Goal: Transaction & Acquisition: Purchase product/service

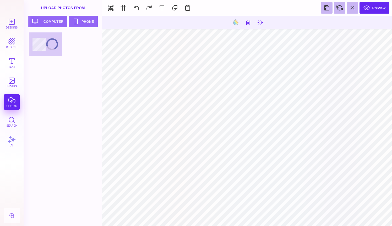
scroll to position [477, 0]
click at [351, 10] on button at bounding box center [352, 8] width 12 height 12
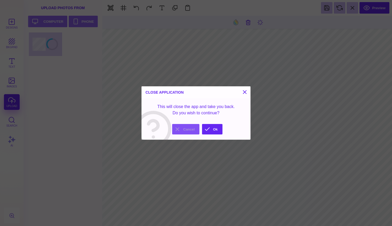
click at [192, 130] on button "Cancel" at bounding box center [185, 129] width 27 height 10
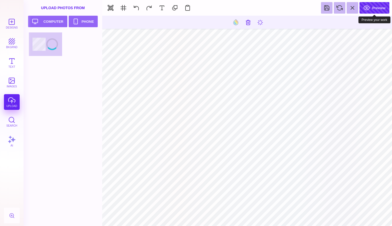
click at [370, 8] on button "Preview" at bounding box center [374, 8] width 30 height 12
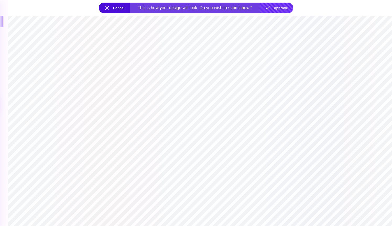
click at [282, 7] on button "Approve" at bounding box center [276, 8] width 34 height 10
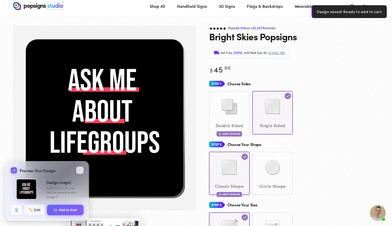
scroll to position [14, 0]
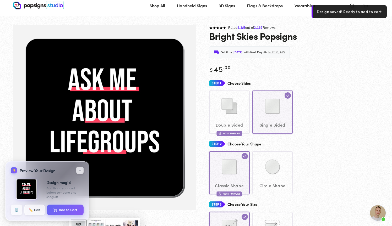
click at [379, 214] on span "Open chat" at bounding box center [378, 213] width 16 height 16
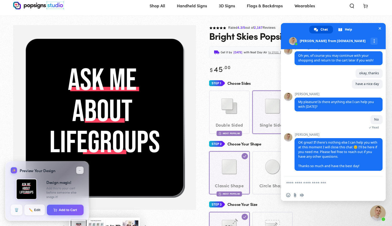
click at [316, 185] on textarea "Compose your message..." at bounding box center [328, 182] width 84 height 13
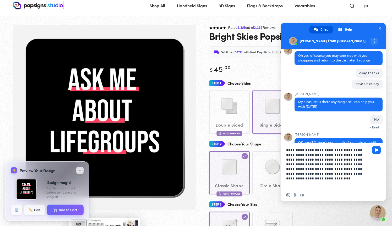
type textarea "**********"
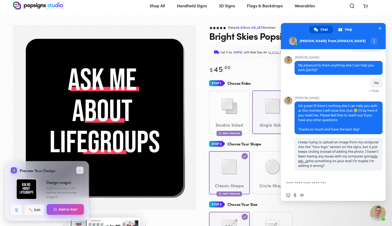
scroll to position [513, 0]
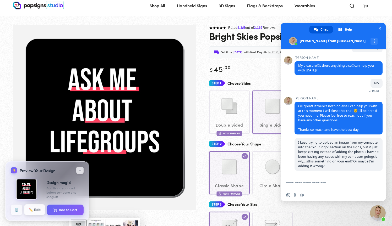
click at [30, 211] on span "✏️" at bounding box center [31, 210] width 4 height 4
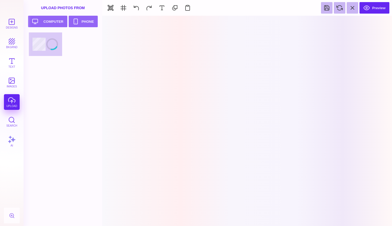
scroll to position [0, 0]
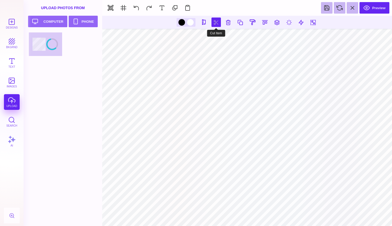
click at [215, 23] on button at bounding box center [215, 22] width 9 height 9
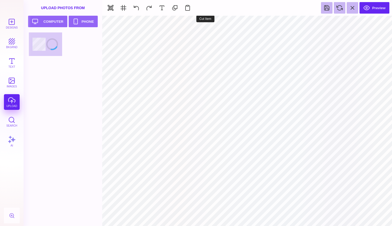
type input "#FFFFFF"
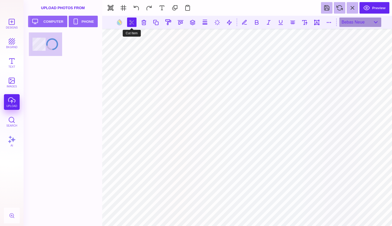
scroll to position [542, 0]
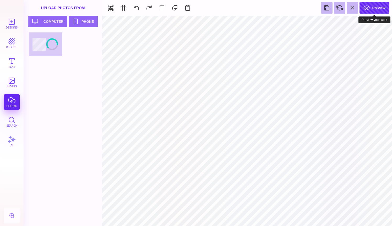
click at [382, 8] on button "Preview" at bounding box center [374, 8] width 30 height 12
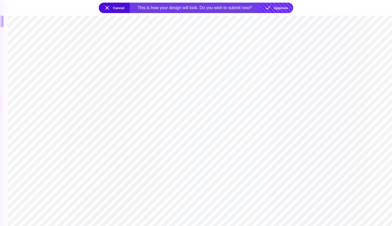
click at [278, 8] on button "Approve" at bounding box center [276, 8] width 34 height 10
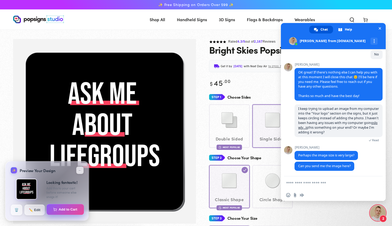
click at [62, 207] on button "Add to Cart" at bounding box center [65, 209] width 37 height 11
select select "**********"
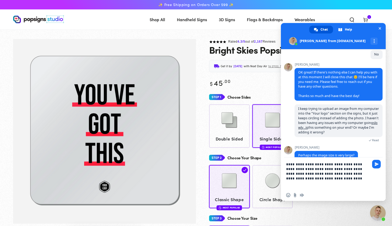
type textarea "**********"
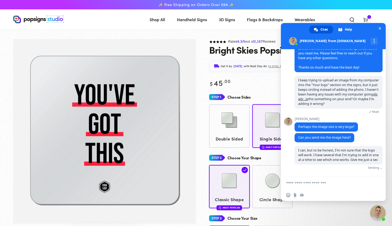
scroll to position [569, 0]
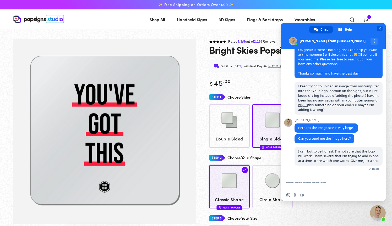
click at [380, 29] on span "Close chat" at bounding box center [379, 28] width 3 height 3
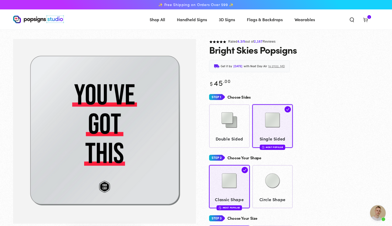
click at [366, 20] on icon at bounding box center [365, 19] width 5 height 5
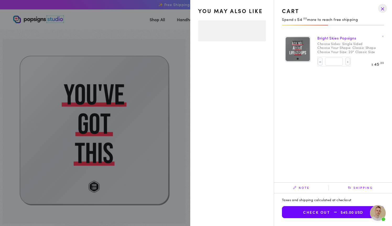
select select "**********"
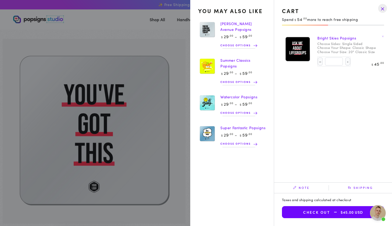
click at [381, 10] on drawer-close-button at bounding box center [382, 9] width 14 height 12
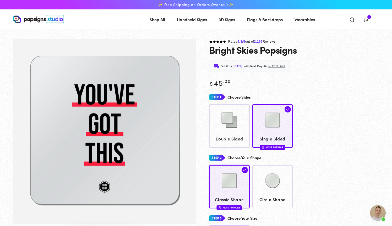
click at [117, 118] on img "Gallery Viewer" at bounding box center [104, 131] width 183 height 185
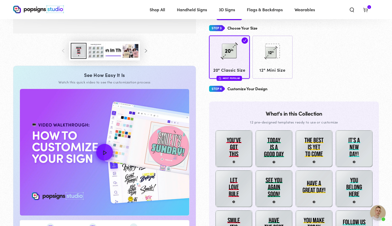
scroll to position [199, 0]
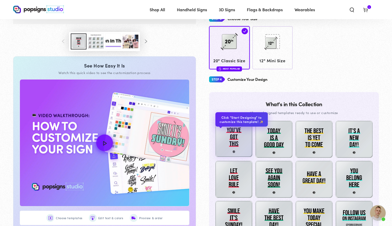
click at [230, 139] on img at bounding box center [233, 138] width 37 height 37
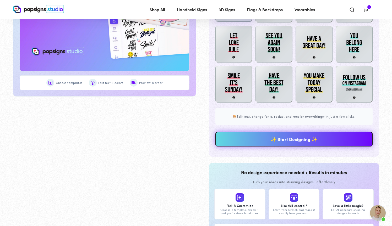
scroll to position [358, 0]
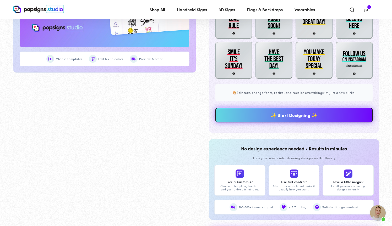
click at [270, 109] on link "✨ Start Designing ✨" at bounding box center [293, 115] width 157 height 15
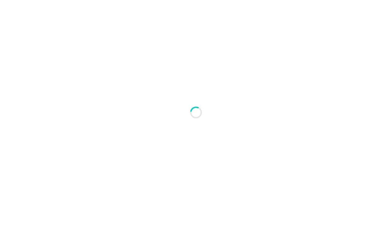
type textarea "An ancient tree with a door leading to a magical world"
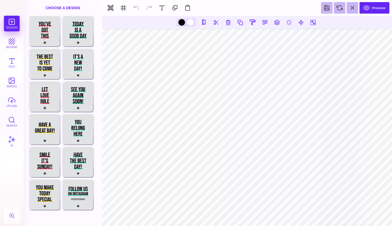
type input "#010101"
click at [9, 99] on button "upload" at bounding box center [12, 102] width 16 height 16
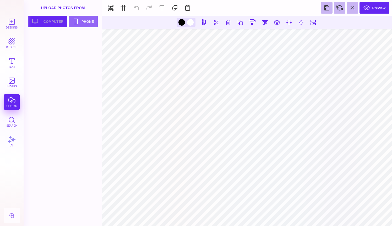
click at [46, 20] on button "Upload your artwork Computer" at bounding box center [47, 22] width 39 height 12
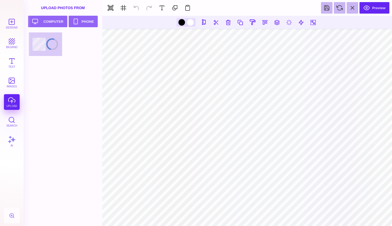
click at [13, 101] on div "Designs bkgrnd Text images upload Search AI" at bounding box center [12, 121] width 24 height 211
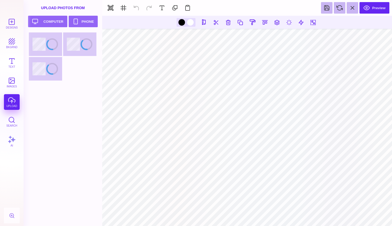
click at [42, 68] on div at bounding box center [64, 56] width 71 height 49
click at [13, 81] on button "images" at bounding box center [12, 83] width 16 height 16
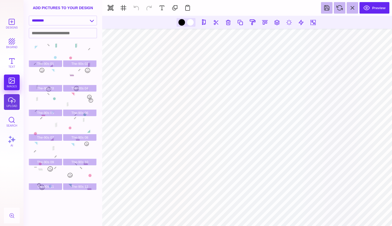
click at [10, 101] on button "upload" at bounding box center [12, 102] width 16 height 16
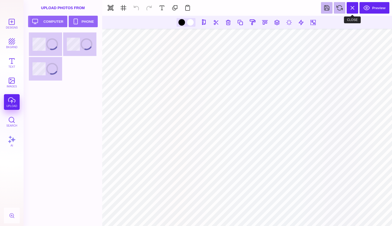
click at [356, 10] on button at bounding box center [352, 8] width 12 height 12
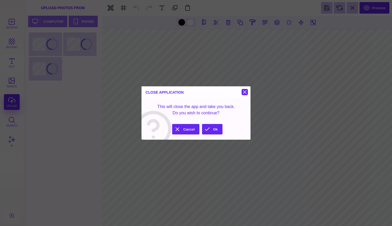
click at [245, 91] on button at bounding box center [244, 92] width 6 height 6
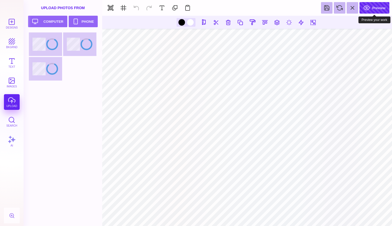
click at [380, 7] on button "Preview" at bounding box center [374, 8] width 30 height 12
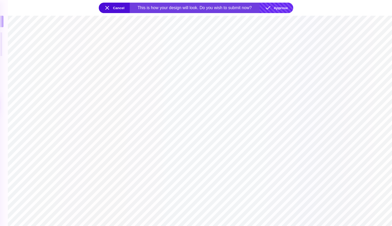
click at [273, 9] on button "Approve" at bounding box center [276, 8] width 34 height 10
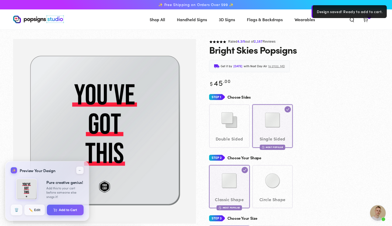
click at [377, 214] on span "Open chat" at bounding box center [378, 213] width 16 height 16
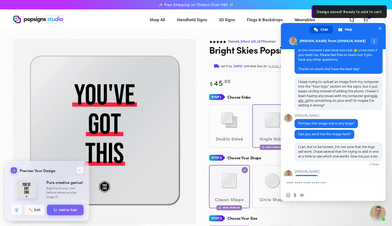
scroll to position [587, 0]
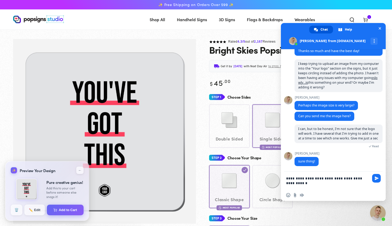
type textarea "**********"
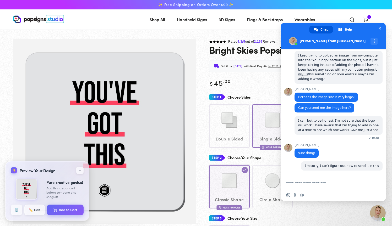
scroll to position [600, 0]
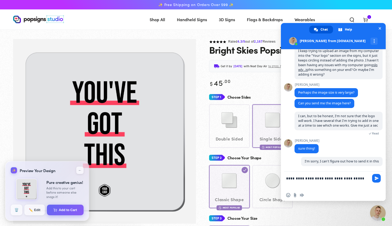
type textarea "**********"
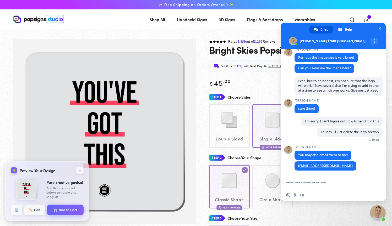
scroll to position [640, 0]
click at [380, 28] on span "Close chat" at bounding box center [379, 28] width 3 height 3
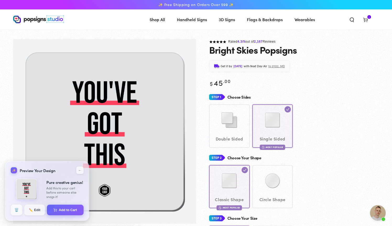
click at [367, 18] on icon at bounding box center [365, 19] width 5 height 5
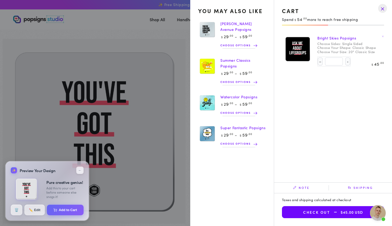
click at [383, 10] on drawer-close-button at bounding box center [382, 9] width 14 height 12
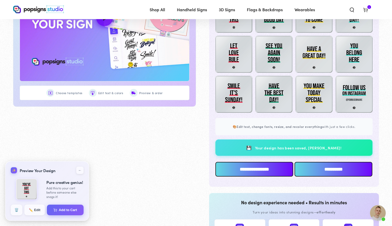
scroll to position [332, 0]
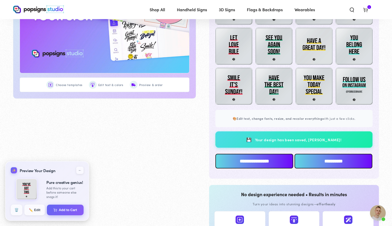
click at [307, 161] on input "**********" at bounding box center [333, 161] width 78 height 15
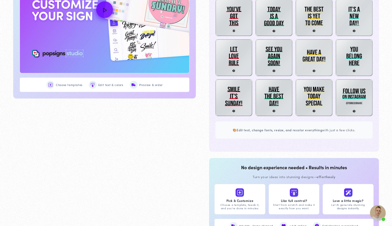
scroll to position [640, 0]
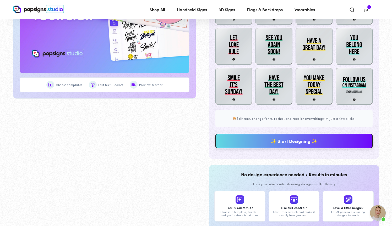
click at [296, 141] on link "✨ Start Designing ✨" at bounding box center [293, 141] width 157 height 15
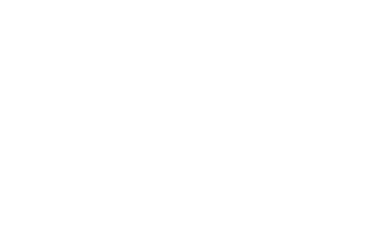
scroll to position [0, 0]
type textarea "An ancient tree with a door leading to a magical world"
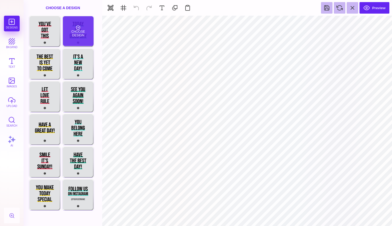
click at [81, 42] on div "Choose Design" at bounding box center [78, 31] width 31 height 30
type input "#000000"
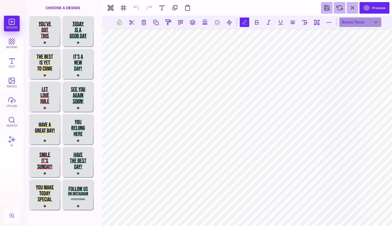
scroll to position [0, 0]
type textarea "**** ********"
click at [304, 26] on button at bounding box center [304, 22] width 9 height 9
type input "***"
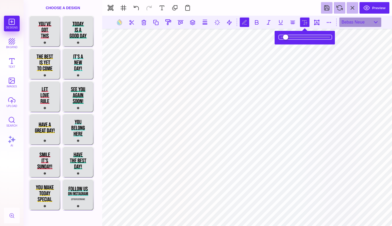
type input "****"
click at [287, 36] on input "range" at bounding box center [305, 37] width 52 height 4
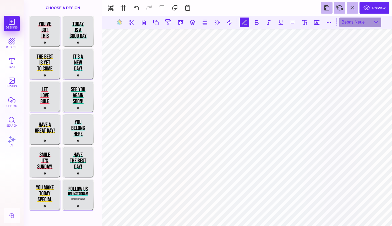
scroll to position [1, 2]
type textarea "**********"
click at [306, 23] on button at bounding box center [304, 22] width 9 height 9
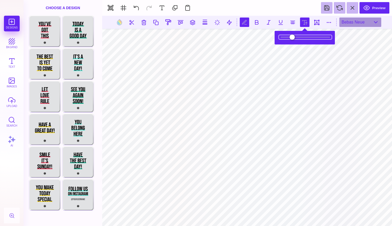
drag, startPoint x: 299, startPoint y: 38, endPoint x: 322, endPoint y: 46, distance: 25.1
type input "*****"
click at [322, 46] on body "Designs bkgrnd Text images upload Search AI set page background" at bounding box center [196, 113] width 392 height 226
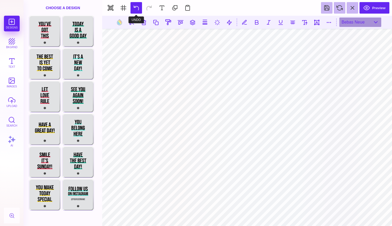
click at [135, 8] on button at bounding box center [136, 8] width 12 height 12
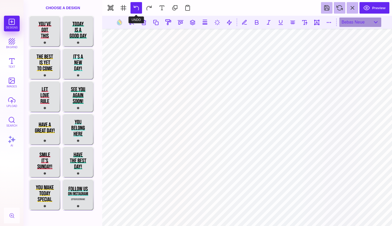
click at [135, 8] on button at bounding box center [136, 8] width 12 height 12
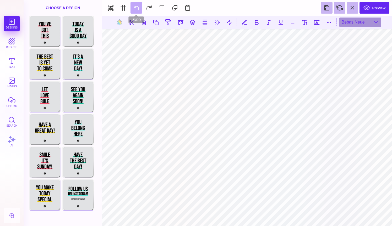
click at [135, 8] on section "Preview" at bounding box center [247, 8] width 290 height 16
click at [137, 9] on section "Preview" at bounding box center [247, 8] width 290 height 16
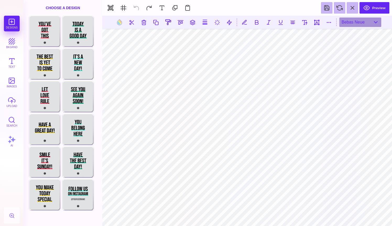
click at [137, 9] on section "Preview" at bounding box center [247, 8] width 290 height 16
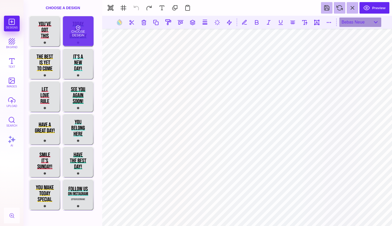
click at [74, 37] on div "Choose Design" at bounding box center [78, 31] width 31 height 30
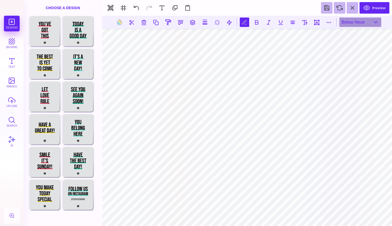
type textarea "********* **** ********"
click at [305, 24] on button at bounding box center [304, 22] width 9 height 9
type input "*****"
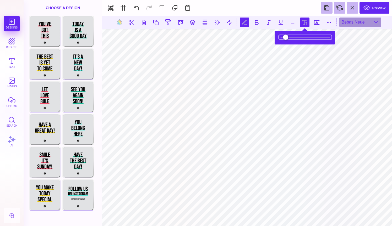
drag, startPoint x: 295, startPoint y: 37, endPoint x: 289, endPoint y: 37, distance: 5.2
type input "*****"
click at [289, 37] on input "range" at bounding box center [305, 37] width 52 height 4
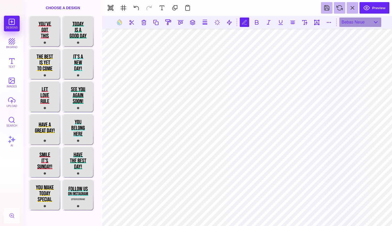
scroll to position [0, 2]
type textarea "**********"
click at [305, 23] on button at bounding box center [304, 22] width 9 height 9
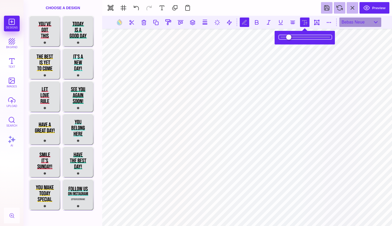
drag, startPoint x: 299, startPoint y: 38, endPoint x: 312, endPoint y: 42, distance: 13.1
type input "*****"
click at [312, 42] on section at bounding box center [305, 37] width 58 height 11
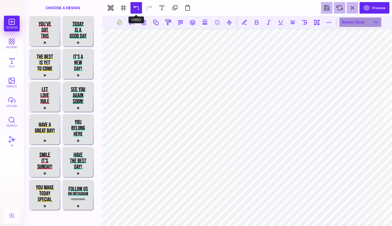
click at [138, 7] on button at bounding box center [136, 8] width 12 height 12
click at [306, 23] on button at bounding box center [304, 22] width 9 height 9
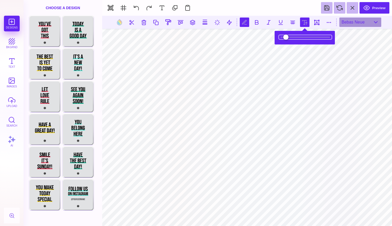
drag, startPoint x: 300, startPoint y: 37, endPoint x: 295, endPoint y: 37, distance: 4.2
type input "***"
click at [295, 37] on input "range" at bounding box center [305, 37] width 52 height 4
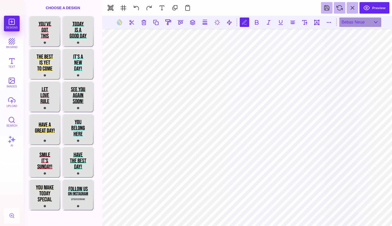
scroll to position [1, 0]
type textarea "**********"
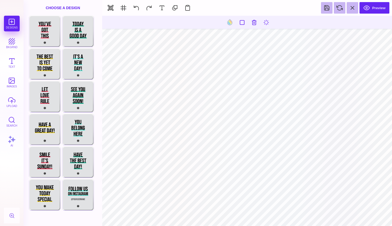
type input "#000000"
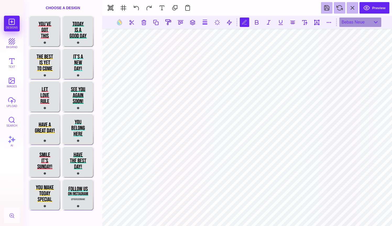
scroll to position [1, 1]
type textarea "**********"
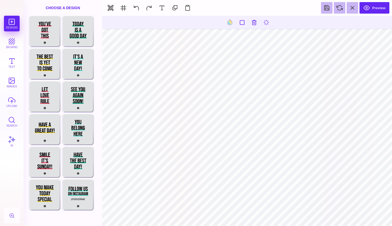
type input "#000000"
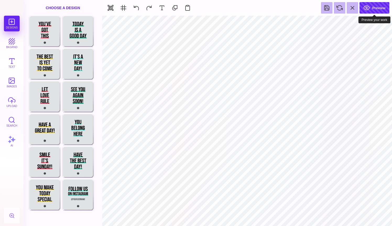
click at [371, 7] on button "Preview" at bounding box center [374, 8] width 30 height 12
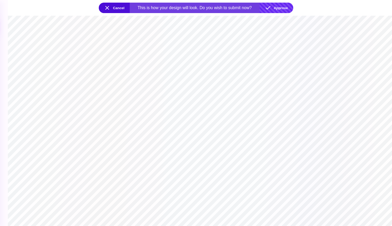
click at [279, 9] on button "Approve" at bounding box center [276, 8] width 34 height 10
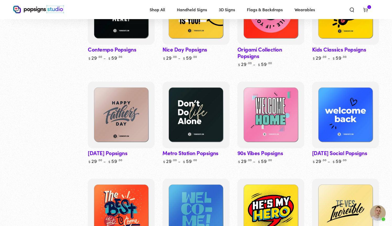
scroll to position [214, 0]
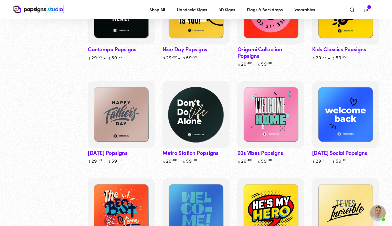
click at [189, 107] on img at bounding box center [196, 114] width 69 height 69
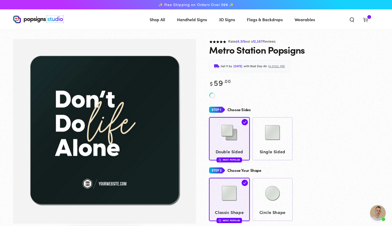
scroll to position [640, 0]
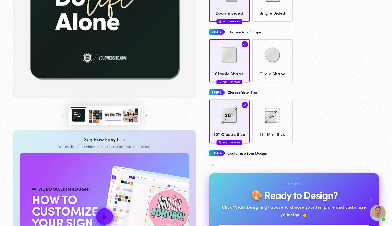
scroll to position [131, 0]
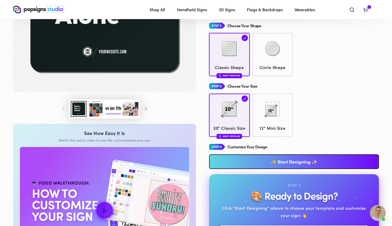
click at [94, 112] on button "Load image 3 in gallery view" at bounding box center [96, 109] width 16 height 16
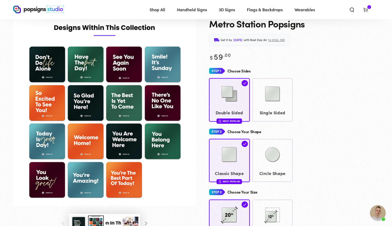
scroll to position [25, 0]
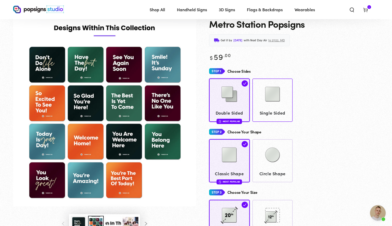
click at [283, 104] on img at bounding box center [272, 94] width 26 height 26
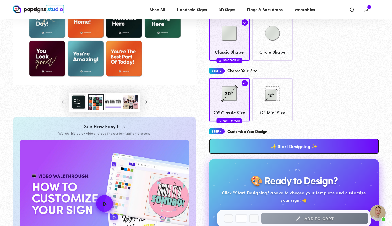
scroll to position [150, 0]
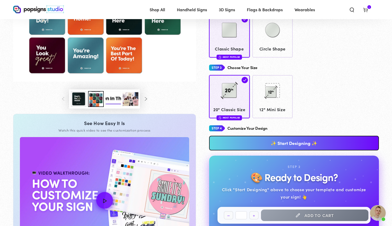
click at [309, 143] on link "✨ Start Designing ✨" at bounding box center [294, 143] width 170 height 15
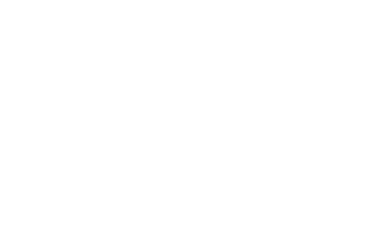
scroll to position [0, 0]
type textarea "An ancient tree with a door leading to a magical world"
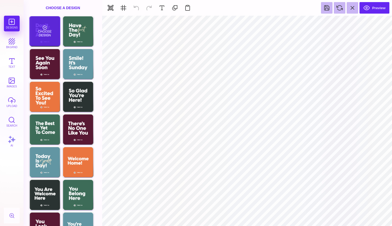
click at [47, 34] on div "Choose Design" at bounding box center [44, 31] width 31 height 30
type input "#FFFFFF"
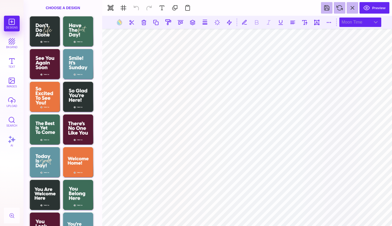
click at [363, 24] on div "Moon Time" at bounding box center [360, 22] width 42 height 9
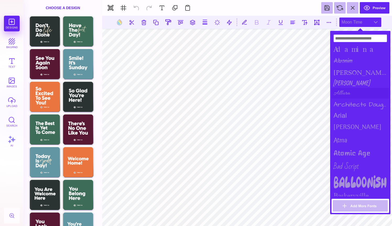
click at [348, 91] on div "Allura" at bounding box center [360, 93] width 58 height 11
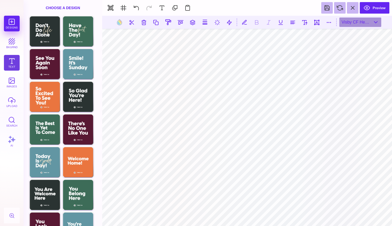
click at [11, 63] on button "Text" at bounding box center [12, 63] width 16 height 16
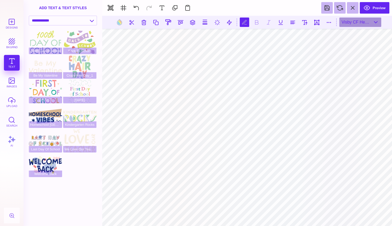
scroll to position [0, 1]
type textarea "********* ****** *****"
type textarea "*"
click at [306, 24] on button at bounding box center [304, 22] width 9 height 9
type input "***"
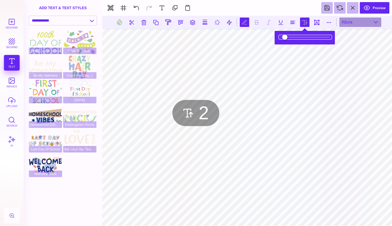
drag, startPoint x: 287, startPoint y: 37, endPoint x: 282, endPoint y: 37, distance: 4.7
type input "*"
click at [282, 37] on input "range" at bounding box center [305, 37] width 52 height 4
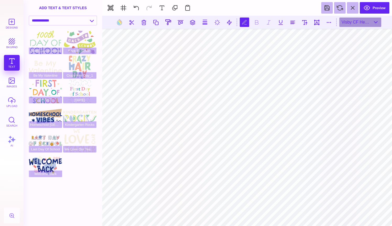
type textarea "********* ****** *****"
click at [134, 7] on button at bounding box center [136, 8] width 12 height 12
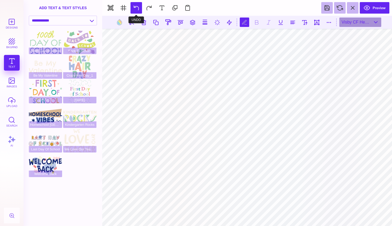
click at [134, 7] on button at bounding box center [136, 8] width 12 height 12
type textarea "*"
type textarea "******"
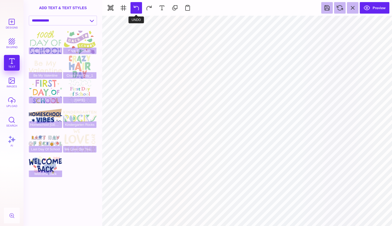
type input "#F5E7CC"
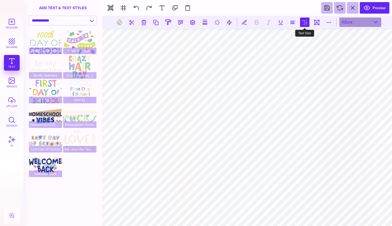
click at [302, 24] on button at bounding box center [304, 22] width 9 height 9
type input "***"
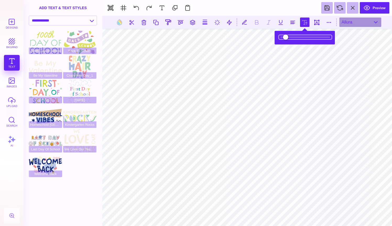
drag, startPoint x: 298, startPoint y: 38, endPoint x: 291, endPoint y: 38, distance: 7.1
type input "***"
click at [291, 38] on input "range" at bounding box center [305, 37] width 52 height 4
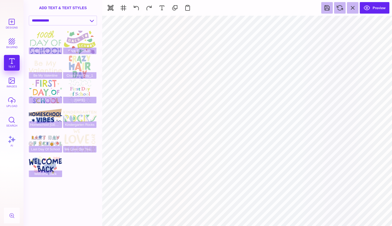
type input "#FFFFFF"
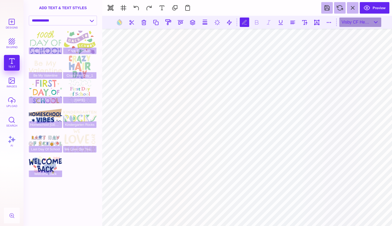
scroll to position [0, 1]
type textarea "********* ****** ******** *******"
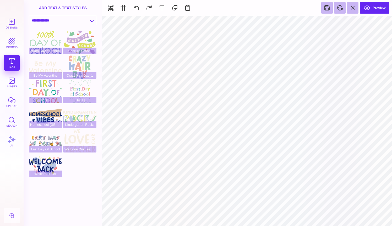
type input "#F5E7CC"
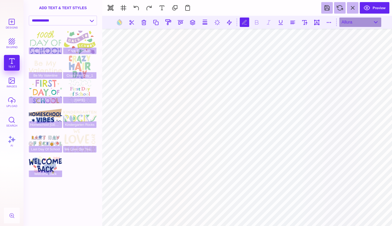
type textarea "*******"
type textarea "********* ****** ******** ********"
click at [304, 22] on button at bounding box center [304, 22] width 9 height 9
type input "*****"
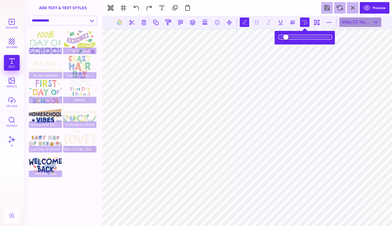
drag, startPoint x: 298, startPoint y: 37, endPoint x: 294, endPoint y: 37, distance: 3.4
type input "*****"
click at [294, 37] on input "range" at bounding box center [305, 37] width 52 height 4
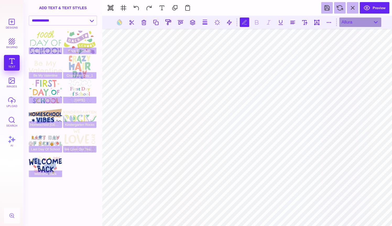
scroll to position [0, 0]
type textarea "**********"
click at [306, 22] on button at bounding box center [304, 22] width 9 height 9
type input "***"
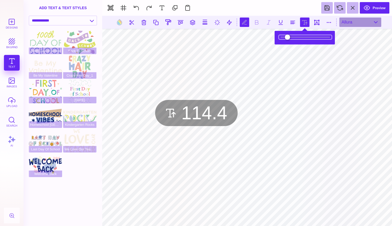
drag, startPoint x: 298, startPoint y: 38, endPoint x: 293, endPoint y: 38, distance: 5.3
type input "*****"
click at [293, 38] on input "range" at bounding box center [305, 37] width 52 height 4
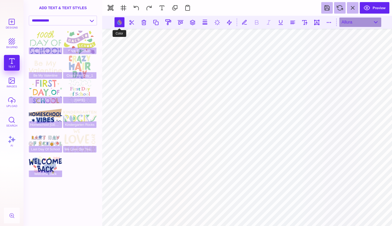
click at [119, 23] on button at bounding box center [119, 22] width 10 height 10
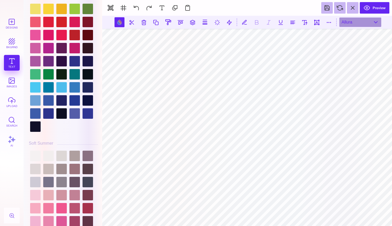
scroll to position [1152, 0]
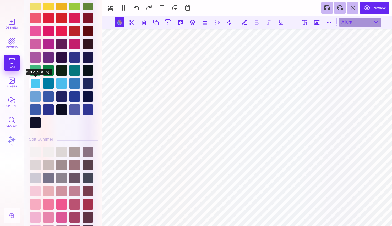
click at [37, 83] on div at bounding box center [35, 83] width 10 height 10
type input "#4BC8F2"
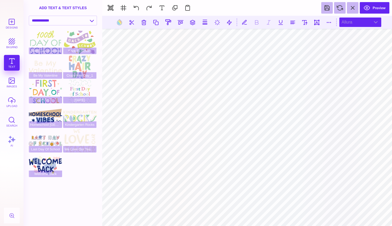
click at [350, 22] on div "Allura" at bounding box center [360, 22] width 42 height 9
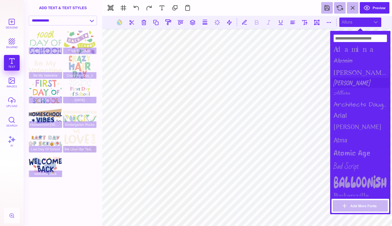
click at [342, 80] on div "Allan" at bounding box center [360, 83] width 58 height 10
click at [342, 90] on div "Allura" at bounding box center [360, 93] width 58 height 11
click at [342, 164] on div "Bad Script" at bounding box center [360, 166] width 58 height 15
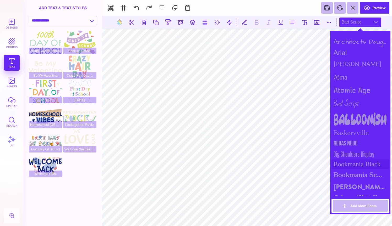
scroll to position [64, 0]
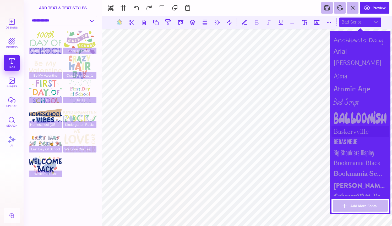
click at [342, 129] on div "Baskervville" at bounding box center [360, 131] width 58 height 11
click at [342, 100] on div "Bad Script" at bounding box center [360, 102] width 58 height 15
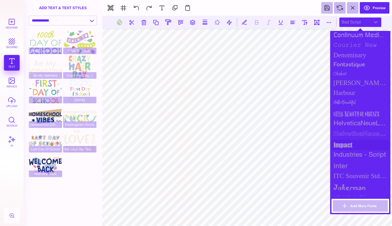
scroll to position [303, 0]
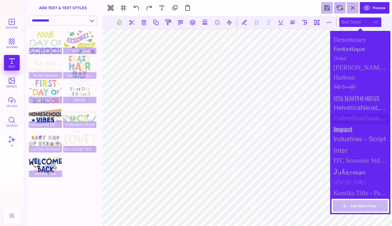
click at [345, 118] on div "HelveticaNeueLT Std Bold Outln" at bounding box center [360, 119] width 58 height 10
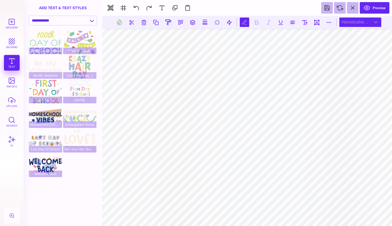
click at [367, 22] on div "HelveticaNeueLT Std Bold Outln" at bounding box center [360, 22] width 42 height 9
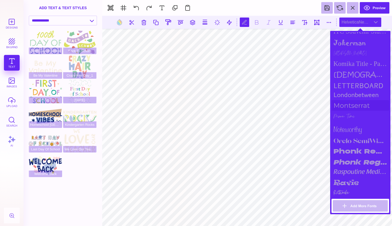
scroll to position [433, 0]
click at [347, 127] on div "noteworthy" at bounding box center [360, 128] width 58 height 13
click at [299, 216] on section at bounding box center [247, 215] width 290 height 9
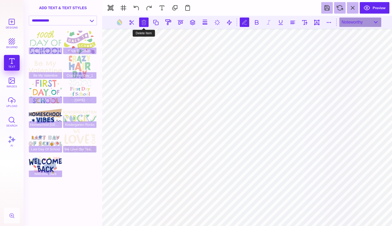
scroll to position [0, 1]
click at [120, 21] on button at bounding box center [119, 22] width 10 height 10
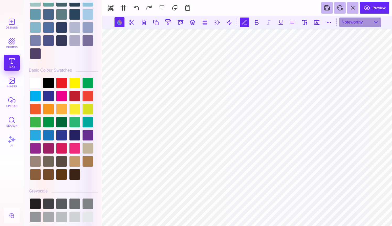
scroll to position [1399, 0]
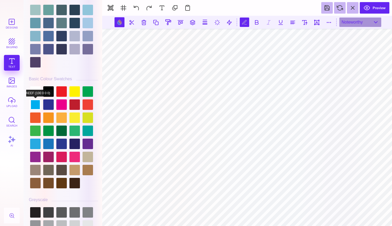
click at [35, 101] on div at bounding box center [35, 105] width 10 height 10
type input "#00AEEF"
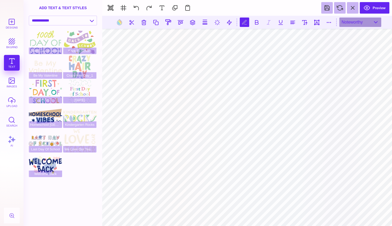
scroll to position [0, 1]
click at [118, 21] on button at bounding box center [119, 22] width 10 height 10
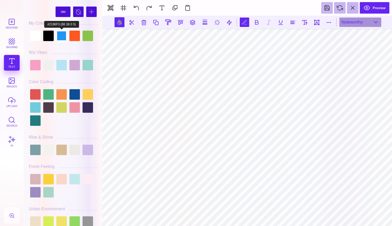
click at [59, 36] on div at bounding box center [61, 36] width 10 height 10
type input "#2196F3"
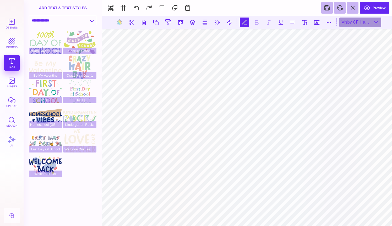
scroll to position [0, 1]
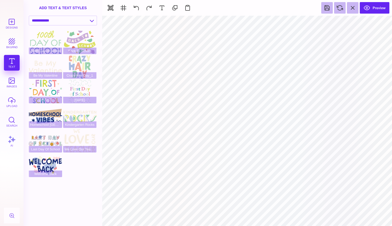
type input "#FFFFFF"
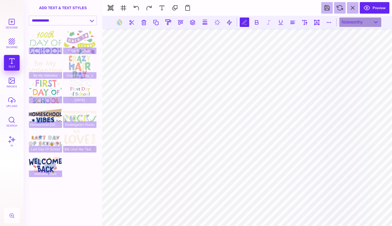
scroll to position [0, 1]
click at [305, 20] on button at bounding box center [304, 22] width 9 height 9
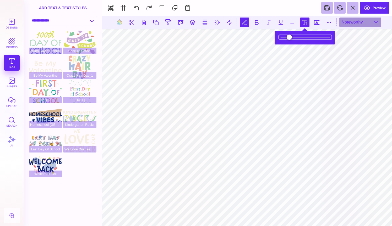
type input "*****"
click at [299, 39] on input "range" at bounding box center [305, 37] width 52 height 4
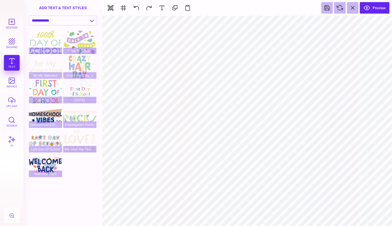
type input "#2196F3"
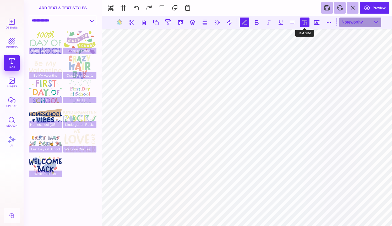
click at [306, 21] on button at bounding box center [304, 22] width 9 height 9
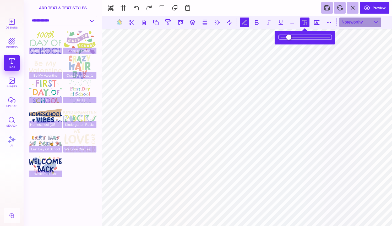
type input "*****"
click at [299, 38] on input "range" at bounding box center [305, 37] width 52 height 4
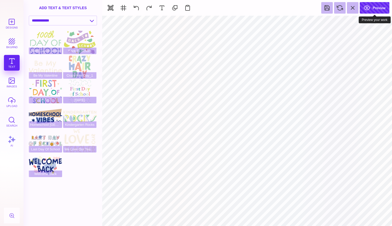
click at [372, 8] on button "Preview" at bounding box center [375, 8] width 30 height 12
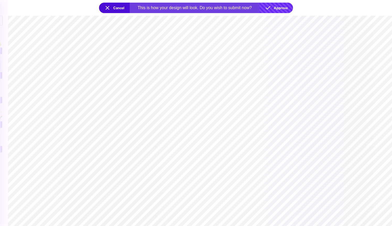
click at [277, 7] on button "Approve" at bounding box center [275, 8] width 33 height 10
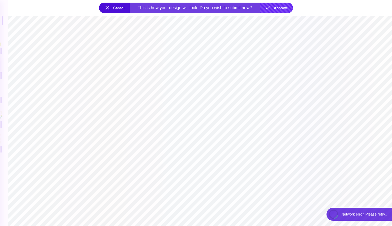
click at [277, 8] on button "Approve" at bounding box center [275, 8] width 33 height 10
click at [114, 5] on button "Cancel" at bounding box center [114, 8] width 31 height 10
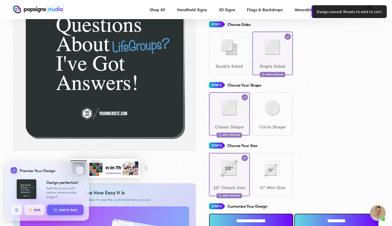
scroll to position [71, 0]
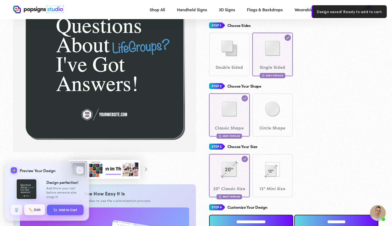
click at [36, 211] on button "✏️ Edit" at bounding box center [34, 209] width 21 height 11
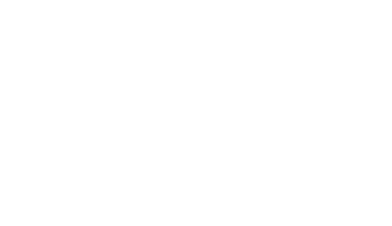
scroll to position [0, 0]
type textarea "An ancient tree with a door leading to a magical world"
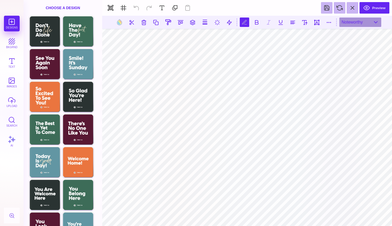
scroll to position [0, 1]
click at [356, 23] on div "noteworthy" at bounding box center [360, 22] width 42 height 9
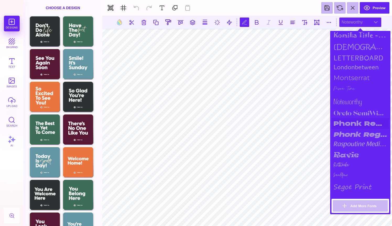
scroll to position [469, 0]
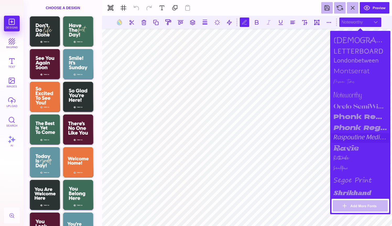
click at [353, 135] on div "raspoutine medium" at bounding box center [360, 138] width 58 height 10
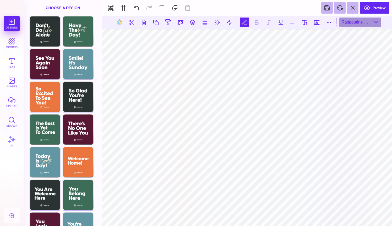
scroll to position [0, 1]
click at [354, 22] on div "raspoutine medium" at bounding box center [360, 22] width 42 height 9
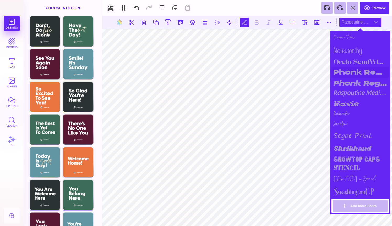
scroll to position [515, 0]
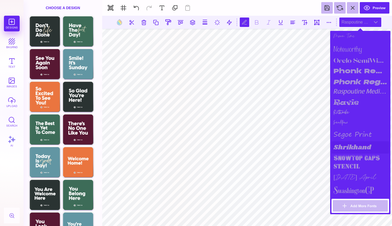
click at [352, 145] on div "Shrikhand" at bounding box center [360, 147] width 58 height 12
click at [352, 155] on div "snowtop caps" at bounding box center [360, 158] width 58 height 9
click at [351, 132] on div "segoe print" at bounding box center [360, 134] width 58 height 14
click at [350, 119] on div "Sandstone" at bounding box center [360, 123] width 58 height 10
click at [349, 144] on div "Shrikhand" at bounding box center [360, 147] width 58 height 12
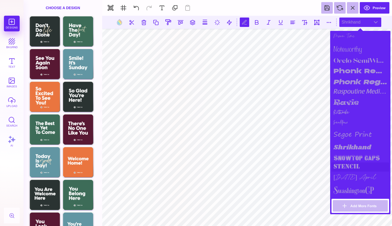
click at [347, 165] on div "stencil" at bounding box center [360, 167] width 58 height 9
click at [347, 174] on div "[DATE] April" at bounding box center [360, 178] width 58 height 12
click at [347, 184] on div "SwashingtonCP" at bounding box center [360, 190] width 58 height 13
click at [344, 198] on section "Adamina Akronim alida Allan Allura Architects Daughter arial Arima Madurai Atma…" at bounding box center [360, 122] width 58 height 181
click at [344, 197] on div "tekton" at bounding box center [360, 202] width 58 height 11
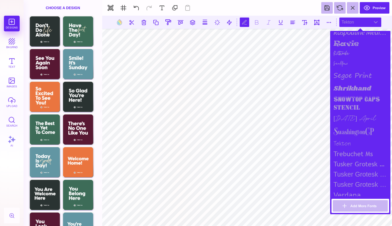
scroll to position [581, 0]
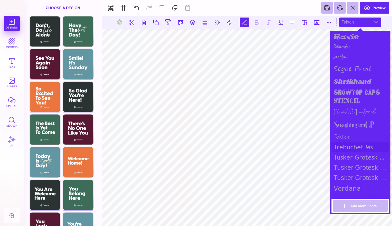
click at [348, 144] on div "trebuchet ms" at bounding box center [360, 147] width 58 height 10
click at [349, 152] on div "Tusker Grotesk 2800 Super" at bounding box center [360, 157] width 58 height 10
click at [349, 163] on div "Tusker Grotesk 3700 Bold" at bounding box center [360, 168] width 58 height 10
click at [349, 173] on div "Tusker Grotesk 4800 Super" at bounding box center [360, 178] width 58 height 10
click at [348, 183] on div "verdana" at bounding box center [360, 188] width 58 height 10
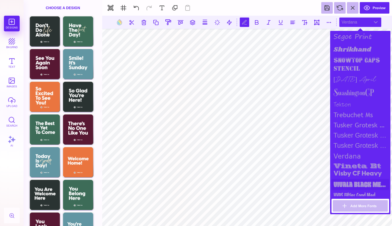
scroll to position [613, 0]
click at [348, 172] on div "Visby CF Heavy" at bounding box center [360, 174] width 58 height 10
click at [349, 183] on div "Vivala Black Medium" at bounding box center [360, 184] width 58 height 11
click at [350, 194] on div "VVDS Fifties Cond Med" at bounding box center [360, 195] width 58 height 10
click at [349, 190] on div "VVDS Fifties Cond Med" at bounding box center [360, 195] width 58 height 10
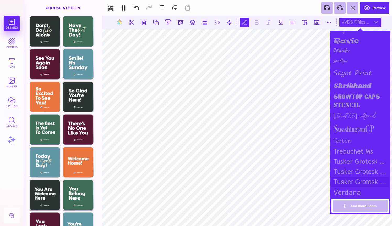
scroll to position [571, 0]
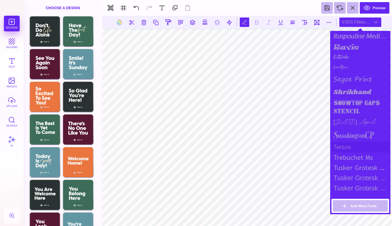
click at [348, 142] on div "tekton" at bounding box center [360, 147] width 58 height 11
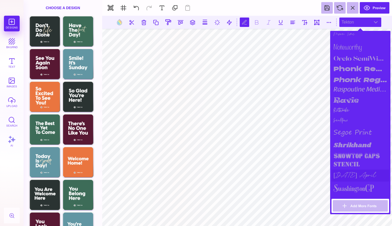
scroll to position [515, 0]
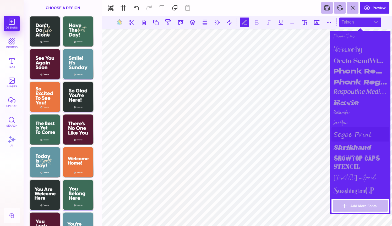
click at [347, 134] on div "segoe print" at bounding box center [360, 135] width 58 height 14
click at [346, 112] on div "Ruthmike" at bounding box center [360, 113] width 58 height 9
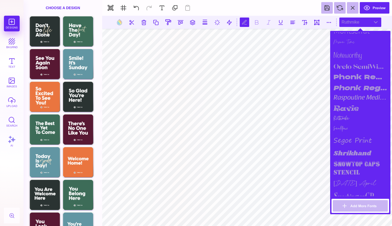
scroll to position [504, 0]
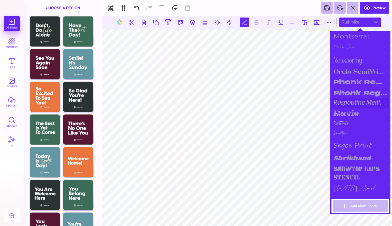
click at [345, 101] on div "raspoutine medium" at bounding box center [360, 103] width 58 height 10
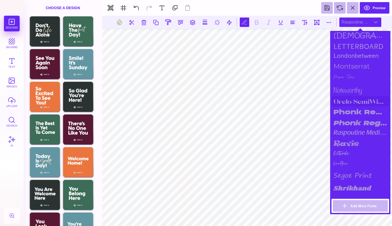
scroll to position [473, 0]
click at [344, 90] on div "noteworthy" at bounding box center [360, 90] width 58 height 13
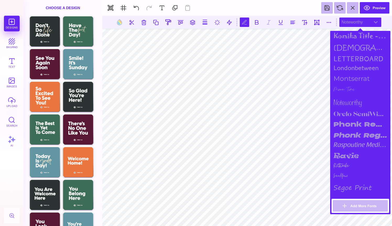
scroll to position [461, 0]
click at [345, 89] on div "Moon Time" at bounding box center [360, 90] width 58 height 12
click at [345, 102] on div "noteworthy" at bounding box center [360, 102] width 58 height 13
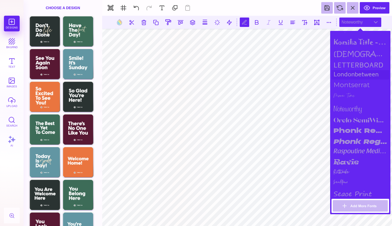
click at [347, 74] on div "londonbetween" at bounding box center [360, 74] width 58 height 9
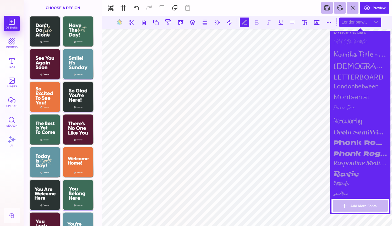
scroll to position [439, 0]
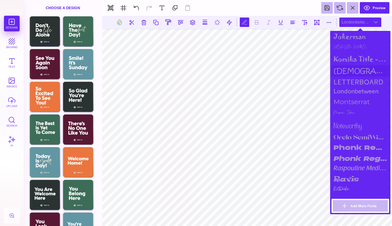
click at [346, 70] on div "[DEMOGRAPHIC_DATA] itc" at bounding box center [360, 71] width 58 height 12
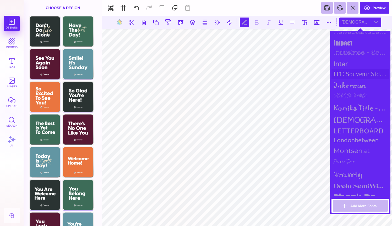
scroll to position [375, 0]
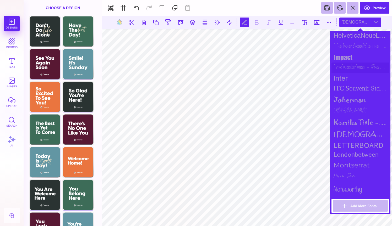
click at [345, 65] on div "Industries - Script" at bounding box center [360, 68] width 58 height 10
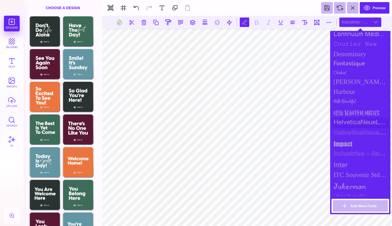
scroll to position [287, 0]
click at [344, 70] on div "glasket" at bounding box center [360, 74] width 58 height 9
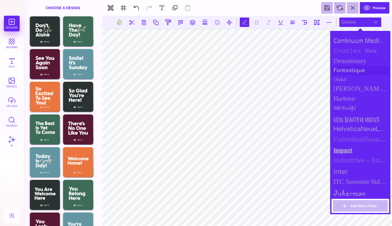
click at [344, 68] on div "fontastique" at bounding box center [360, 70] width 58 height 9
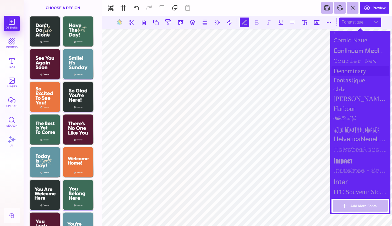
click at [344, 68] on div "Denominary" at bounding box center [360, 71] width 58 height 10
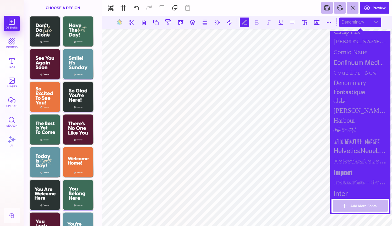
scroll to position [253, 0]
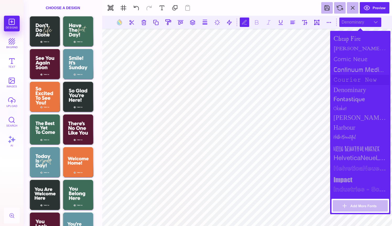
click at [344, 75] on div "courier new" at bounding box center [360, 80] width 58 height 10
click at [347, 58] on div "Comic Neue" at bounding box center [360, 59] width 58 height 10
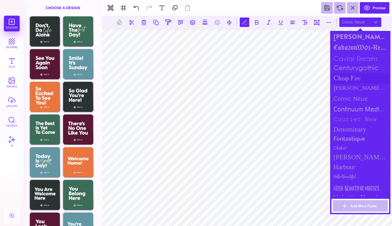
scroll to position [212, 0]
click at [348, 66] on div "centurygothic" at bounding box center [360, 69] width 58 height 10
click at [347, 58] on div "caviar dreams" at bounding box center [360, 59] width 58 height 10
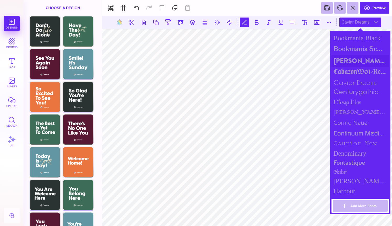
scroll to position [183, 0]
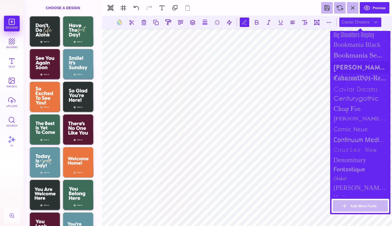
click at [347, 62] on div "Brandon Grotesque Black" at bounding box center [360, 68] width 58 height 12
click at [347, 57] on div "Bookmania Semibold" at bounding box center [360, 56] width 58 height 12
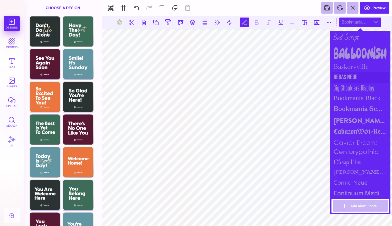
scroll to position [129, 0]
click at [348, 62] on div "Baskervville" at bounding box center [360, 67] width 58 height 11
click at [348, 74] on div "Bebas Neue" at bounding box center [360, 78] width 58 height 11
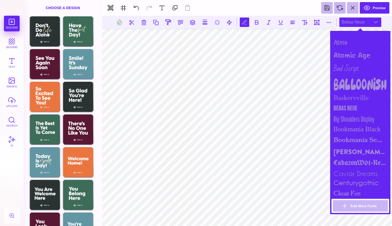
scroll to position [85, 0]
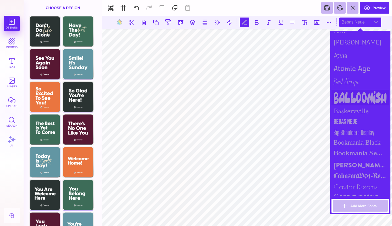
click at [347, 90] on div "Balloonish" at bounding box center [360, 98] width 58 height 16
click at [346, 80] on div "Bad Script" at bounding box center [360, 81] width 58 height 15
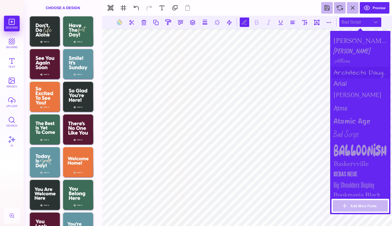
scroll to position [32, 0]
click at [345, 62] on div "Allura" at bounding box center [360, 61] width 58 height 11
click at [340, 51] on div "Allan" at bounding box center [360, 51] width 58 height 10
click at [341, 59] on div "Allura" at bounding box center [360, 61] width 58 height 11
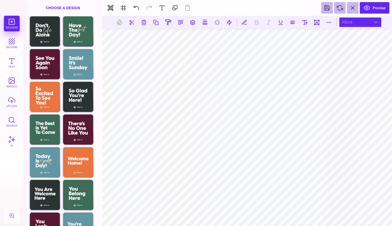
click at [364, 24] on div "Allura" at bounding box center [360, 22] width 42 height 9
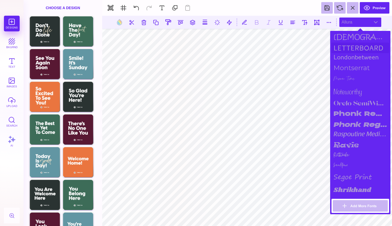
scroll to position [478, 0]
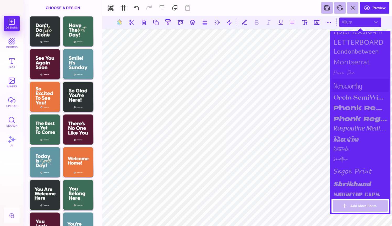
click at [344, 84] on div "noteworthy" at bounding box center [360, 85] width 58 height 13
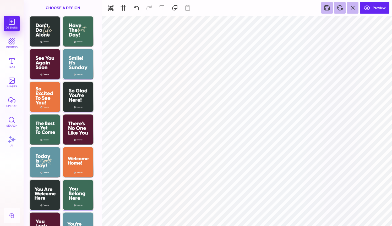
click at [306, 213] on section at bounding box center [247, 215] width 290 height 9
type input "#FFFFFF"
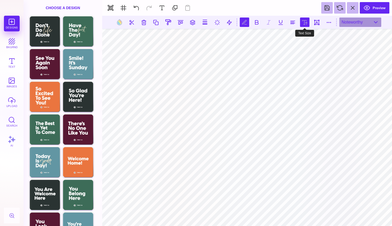
scroll to position [0, 1]
click at [303, 22] on button at bounding box center [304, 22] width 9 height 9
type input "***"
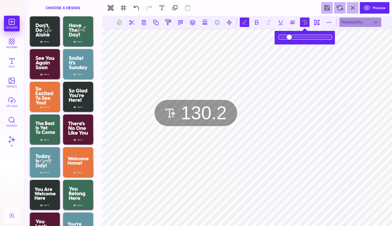
drag, startPoint x: 295, startPoint y: 38, endPoint x: 300, endPoint y: 38, distance: 5.8
type input "*****"
click at [300, 38] on input "range" at bounding box center [305, 37] width 52 height 4
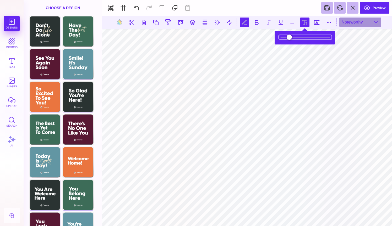
click at [300, 38] on input "range" at bounding box center [305, 37] width 52 height 4
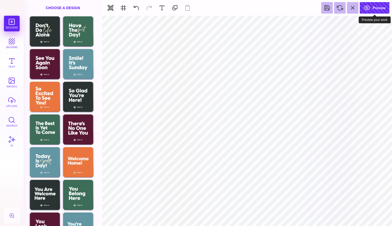
click at [377, 5] on button "Preview" at bounding box center [375, 8] width 30 height 12
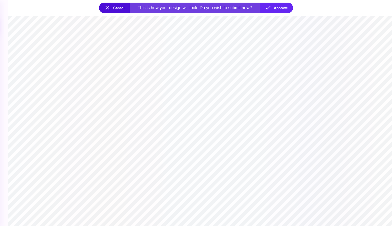
click at [125, 7] on button "Cancel" at bounding box center [114, 8] width 31 height 10
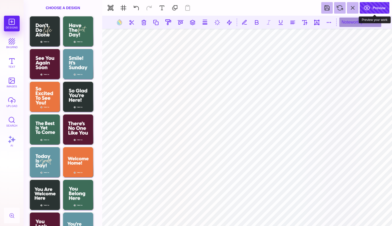
click at [374, 7] on button "Preview" at bounding box center [375, 8] width 30 height 12
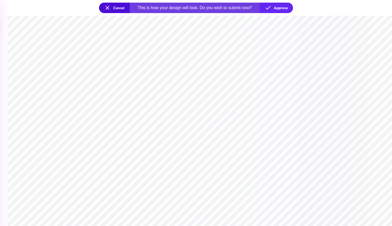
click at [173, 97] on section at bounding box center [200, 121] width 384 height 211
click at [115, 9] on button "Cancel" at bounding box center [114, 8] width 31 height 10
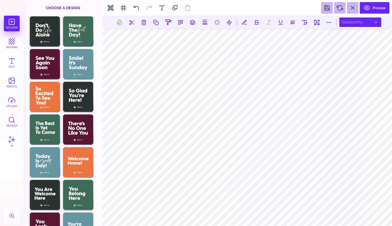
click at [366, 21] on div "noteworthy" at bounding box center [360, 22] width 42 height 9
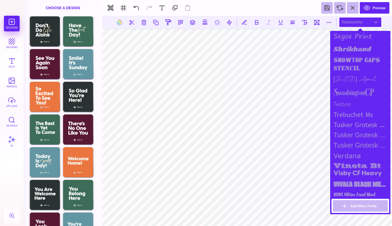
scroll to position [613, 0]
click at [354, 169] on div "Visby CF Heavy" at bounding box center [360, 174] width 58 height 10
click at [316, 214] on section at bounding box center [247, 215] width 290 height 9
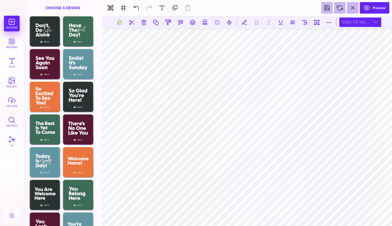
click at [347, 21] on div "Visby CF Heavy" at bounding box center [360, 22] width 42 height 9
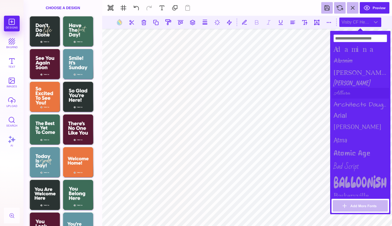
click at [338, 94] on div "Allura" at bounding box center [360, 93] width 58 height 11
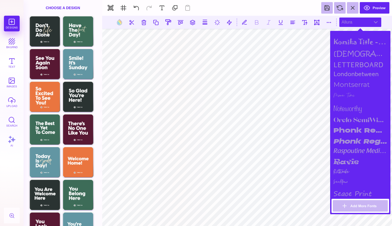
scroll to position [444, 0]
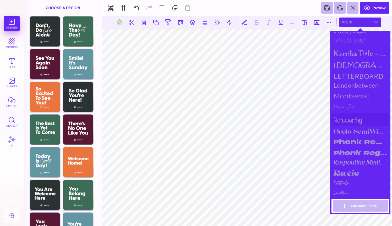
click at [342, 116] on div "noteworthy" at bounding box center [360, 119] width 58 height 13
click at [286, 219] on section at bounding box center [247, 215] width 290 height 9
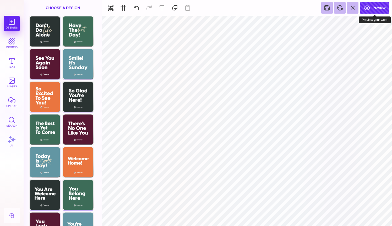
click at [375, 10] on button "Preview" at bounding box center [375, 8] width 30 height 12
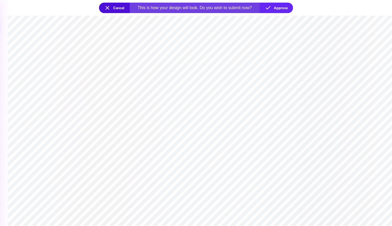
click at [121, 9] on button "Cancel" at bounding box center [114, 8] width 31 height 10
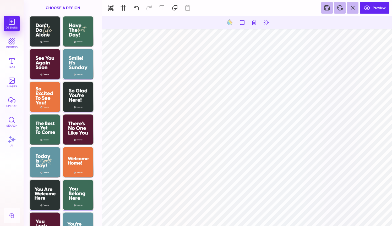
type input "#FFFFFF"
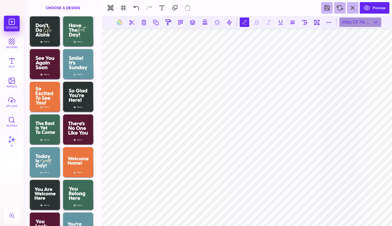
scroll to position [0, 1]
type textarea "**********"
click at [305, 23] on button at bounding box center [304, 22] width 9 height 9
type input "*****"
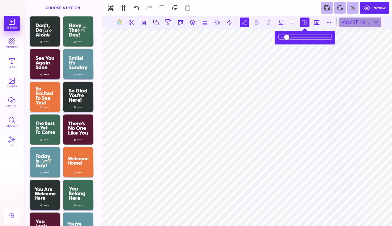
drag, startPoint x: 299, startPoint y: 37, endPoint x: 295, endPoint y: 37, distance: 3.4
type input "*****"
click at [295, 37] on input "range" at bounding box center [305, 37] width 52 height 4
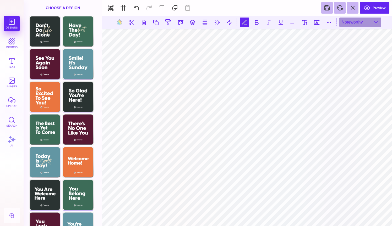
scroll to position [0, 1]
click at [305, 20] on button at bounding box center [304, 22] width 9 height 9
type input "*****"
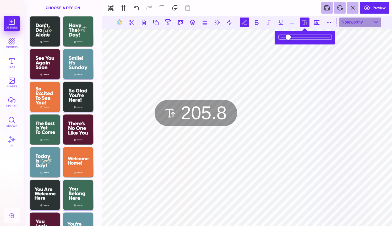
drag, startPoint x: 297, startPoint y: 38, endPoint x: 306, endPoint y: 38, distance: 8.1
type input "*****"
click at [306, 38] on input "range" at bounding box center [305, 37] width 52 height 4
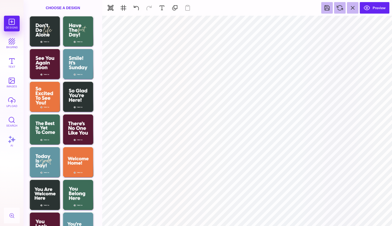
type input "#2196F3"
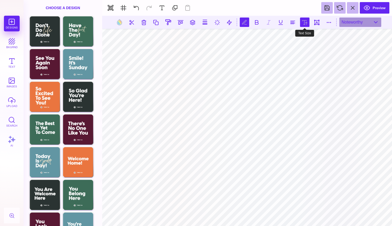
click at [305, 22] on button at bounding box center [304, 22] width 9 height 9
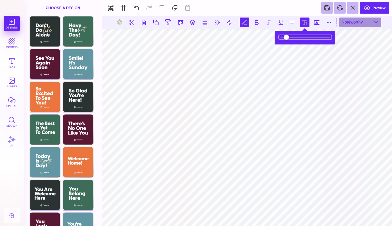
type input "*****"
click at [294, 38] on input "range" at bounding box center [305, 37] width 52 height 4
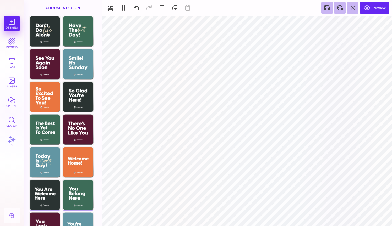
type input "#2196F3"
click at [379, 9] on button "Preview" at bounding box center [375, 8] width 30 height 12
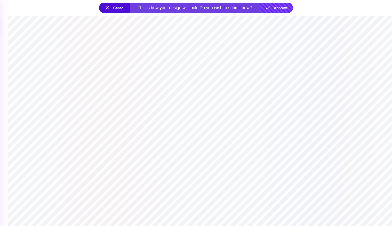
click at [277, 8] on button "Approve" at bounding box center [275, 8] width 33 height 10
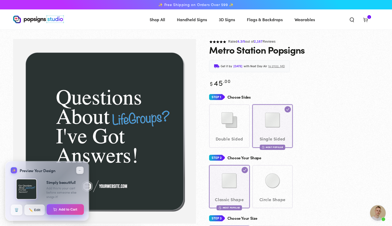
click at [63, 215] on button "Add to Cart" at bounding box center [65, 209] width 37 height 11
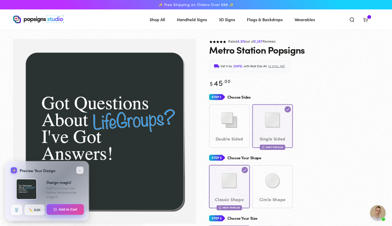
select select "**********"
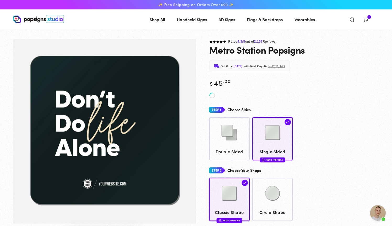
scroll to position [640, 0]
click at [365, 18] on icon at bounding box center [365, 19] width 5 height 5
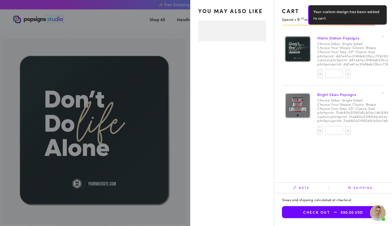
select select "**********"
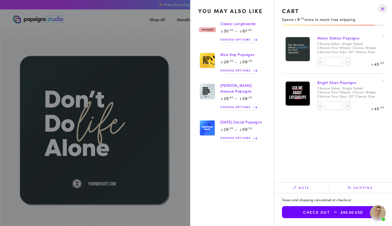
click at [358, 25] on summary "Cart 2 2 items" at bounding box center [365, 20] width 14 height 12
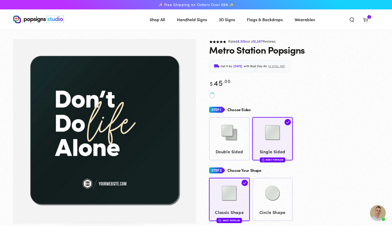
scroll to position [640, 0]
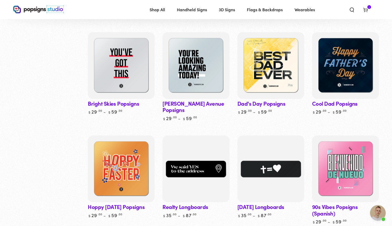
scroll to position [437, 0]
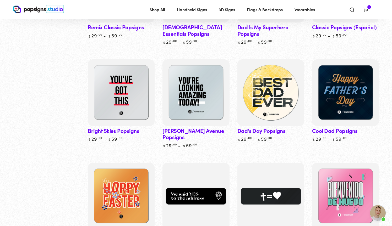
click at [265, 94] on img at bounding box center [270, 92] width 69 height 69
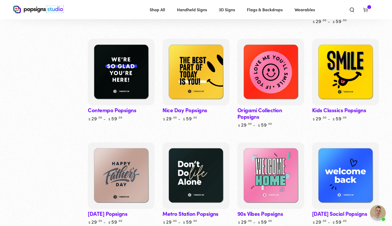
scroll to position [153, 0]
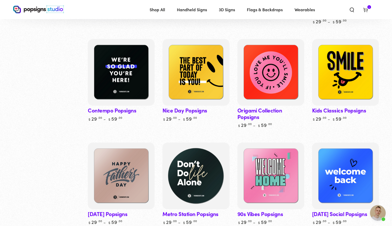
click at [179, 173] on img at bounding box center [196, 176] width 69 height 69
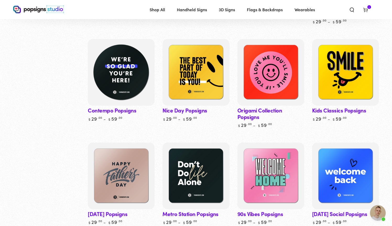
click at [116, 68] on img at bounding box center [121, 72] width 69 height 69
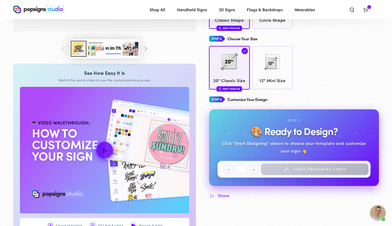
scroll to position [195, 0]
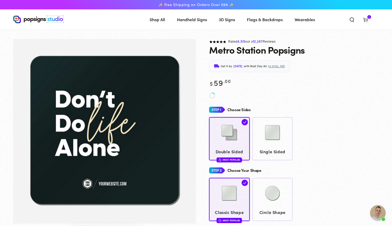
scroll to position [640, 0]
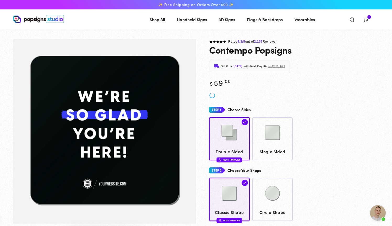
scroll to position [640, 0]
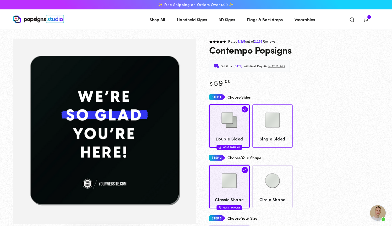
click at [275, 128] on img at bounding box center [272, 120] width 26 height 26
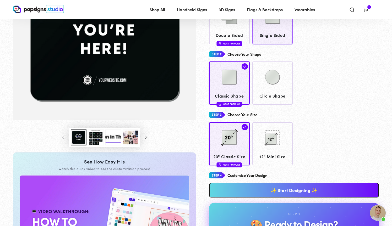
scroll to position [103, 0]
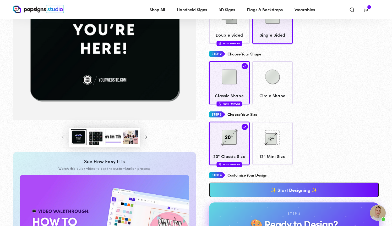
click at [97, 138] on button "Load image 3 in gallery view" at bounding box center [96, 137] width 16 height 16
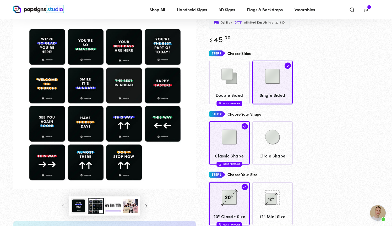
scroll to position [42, 0]
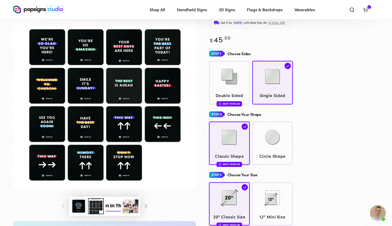
click at [369, 9] on span "Cart 2 2 items" at bounding box center [365, 10] width 14 height 12
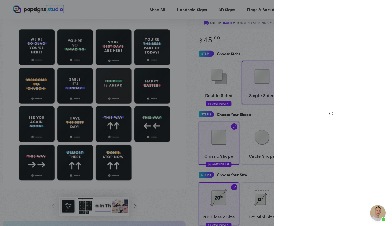
scroll to position [0, 0]
select select "**********"
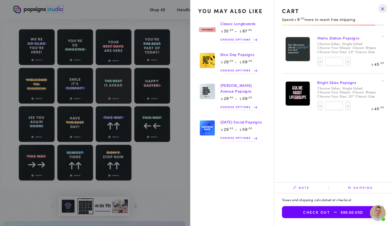
click at [358, 15] on summary "Cart 2 2 items" at bounding box center [365, 10] width 14 height 12
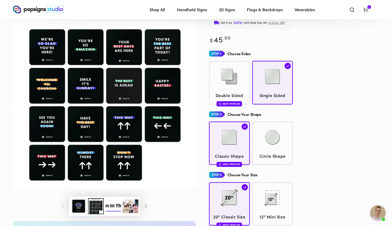
click at [161, 51] on img "Gallery Viewer" at bounding box center [104, 93] width 183 height 194
click at [169, 53] on img "Gallery Viewer" at bounding box center [104, 93] width 183 height 194
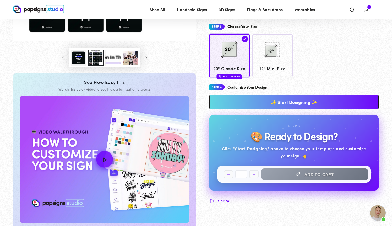
click at [276, 95] on link "✨ Start Designing ✨" at bounding box center [294, 102] width 170 height 15
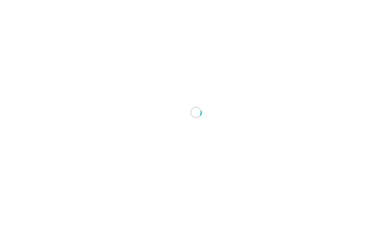
type textarea "An ancient tree with a door leading to a magical world"
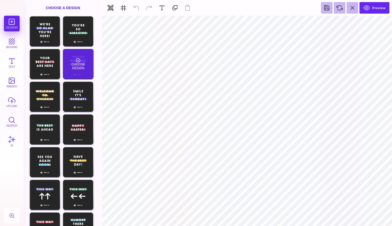
click at [72, 61] on div "Choose Design" at bounding box center [78, 64] width 31 height 30
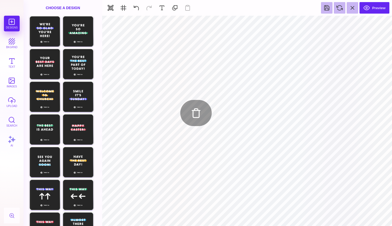
type input "#FFFFFF"
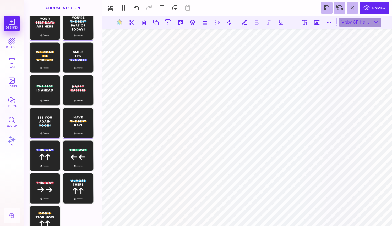
scroll to position [42, 0]
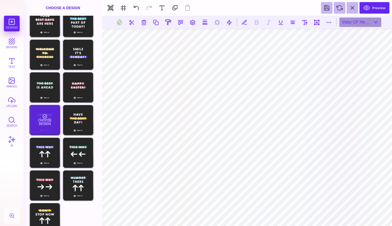
click at [48, 124] on div "Choose Design" at bounding box center [44, 120] width 31 height 30
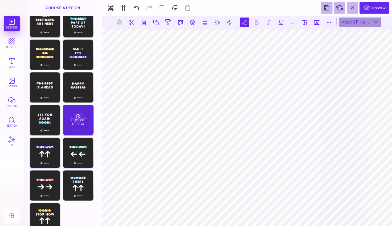
scroll to position [0, 0]
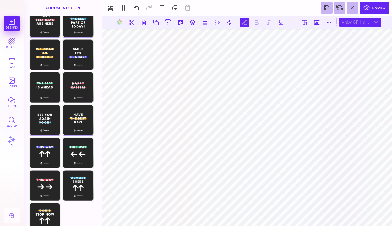
click at [359, 20] on div "Visby CF Heavy" at bounding box center [360, 22] width 42 height 9
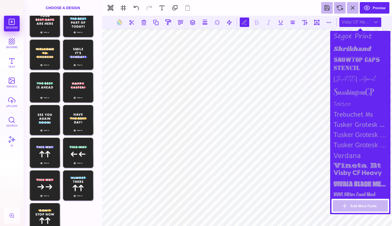
scroll to position [611, 0]
click at [347, 173] on div "Visby CF Heavy" at bounding box center [360, 174] width 58 height 10
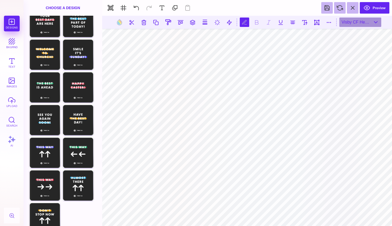
scroll to position [0, 1]
type textarea "**********"
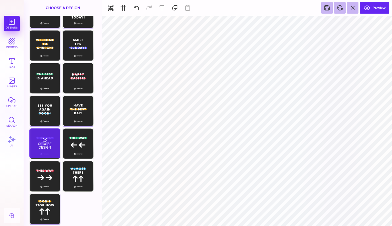
scroll to position [51, 0]
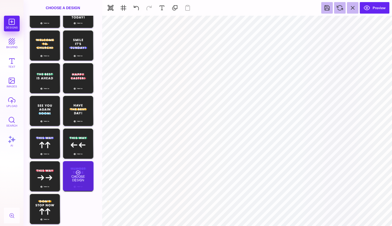
click at [81, 172] on div "Choose Design" at bounding box center [78, 176] width 31 height 30
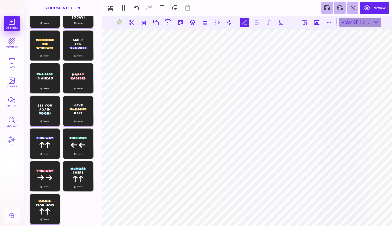
scroll to position [0, 0]
type textarea "****** *****"
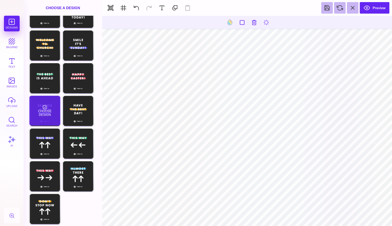
click at [48, 111] on div "Choose Design" at bounding box center [44, 111] width 31 height 30
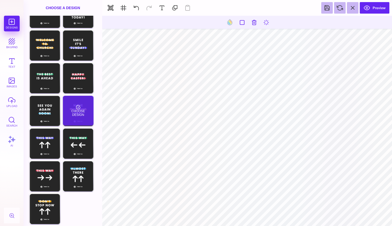
type input "#FFFFFF"
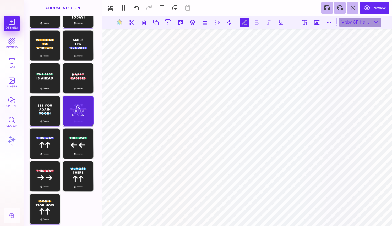
scroll to position [0, 0]
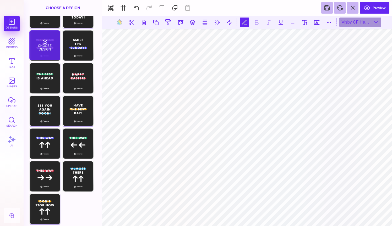
type textarea "***** *****"
click at [39, 43] on div "Choose Design" at bounding box center [44, 45] width 31 height 30
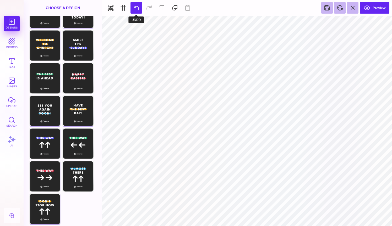
click at [137, 7] on button at bounding box center [136, 8] width 12 height 12
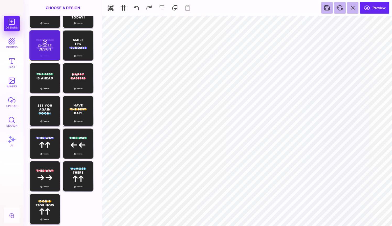
click at [49, 43] on div "Choose Design" at bounding box center [44, 45] width 31 height 30
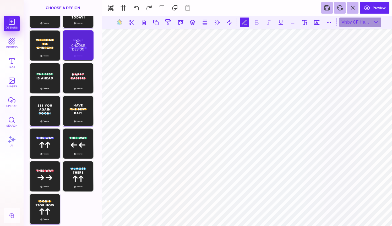
scroll to position [0, 0]
type textarea "**********"
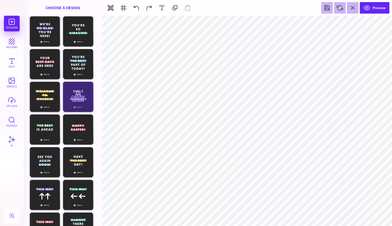
scroll to position [0, 0]
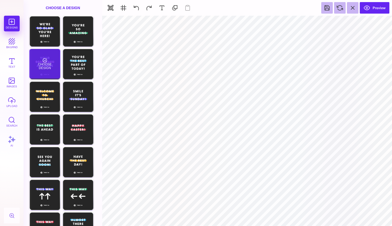
click at [44, 68] on div "Choose Design" at bounding box center [44, 64] width 31 height 30
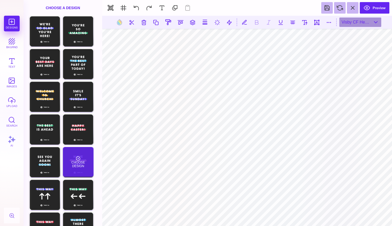
click at [82, 162] on div "Choose Design" at bounding box center [78, 162] width 31 height 30
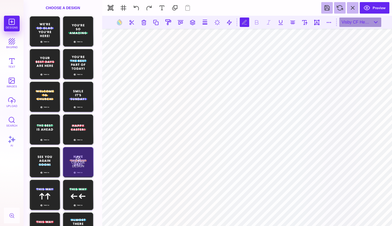
scroll to position [0, 1]
type textarea "**********"
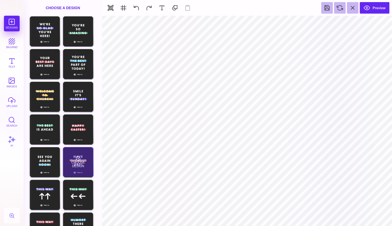
type input "#262626"
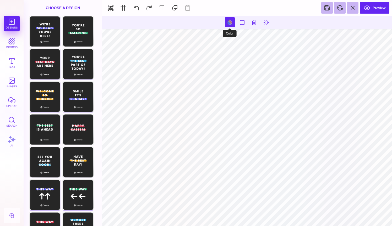
click at [230, 23] on button at bounding box center [230, 22] width 10 height 10
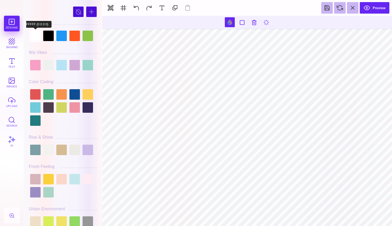
click at [33, 35] on div at bounding box center [35, 36] width 10 height 10
type input "#FFFFFF"
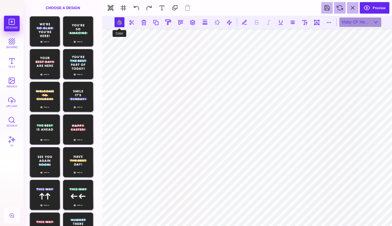
click at [117, 21] on button at bounding box center [119, 22] width 10 height 10
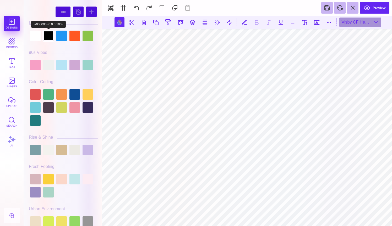
click at [46, 36] on div at bounding box center [48, 36] width 10 height 10
type input "#000000"
click at [12, 19] on div "Designs bkgrnd Text images upload Search AI" at bounding box center [12, 121] width 24 height 211
click at [12, 21] on div "Designs bkgrnd Text images upload Search AI" at bounding box center [12, 121] width 24 height 211
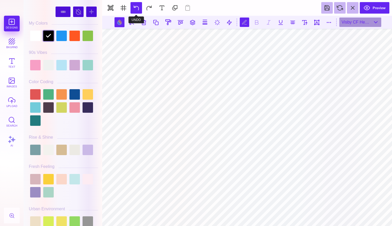
click at [135, 5] on button at bounding box center [136, 8] width 12 height 12
click at [12, 41] on button "bkgrnd" at bounding box center [12, 43] width 16 height 16
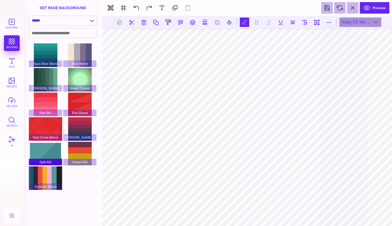
click at [47, 154] on div "Split BG" at bounding box center [45, 154] width 33 height 24
type input "#FFFFFF"
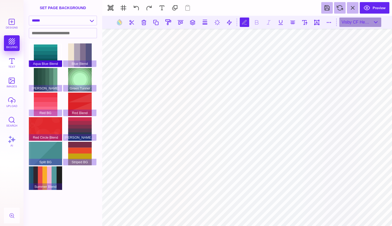
type textarea "**********"
click at [51, 55] on div "Aqua Blue Blend" at bounding box center [45, 55] width 33 height 24
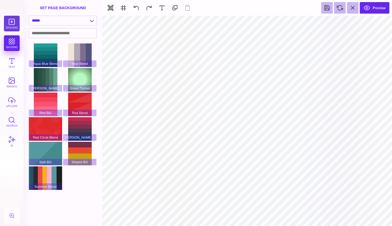
click at [11, 23] on button "Designs" at bounding box center [12, 24] width 16 height 16
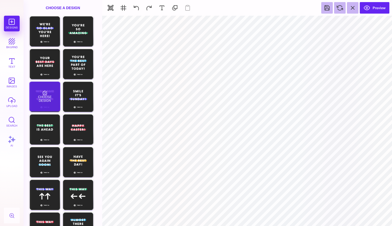
scroll to position [0, 0]
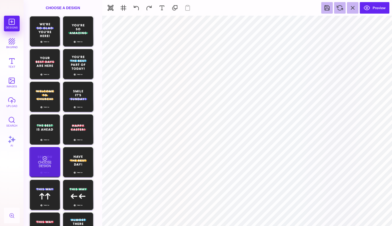
click at [49, 162] on div "Choose Design" at bounding box center [44, 162] width 31 height 30
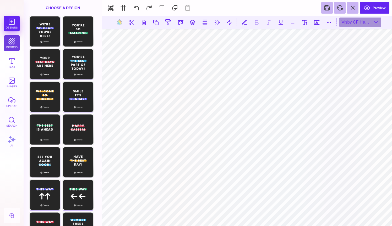
click at [7, 43] on button "bkgrnd" at bounding box center [12, 43] width 16 height 16
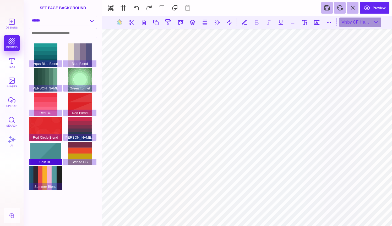
click at [47, 151] on div "Split BG" at bounding box center [45, 154] width 33 height 24
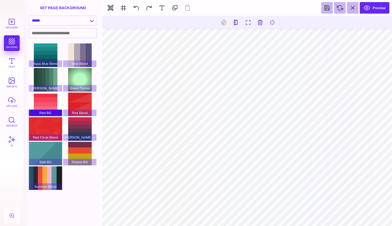
click at [51, 103] on div "Red BG" at bounding box center [45, 105] width 33 height 24
click at [13, 22] on button "Designs" at bounding box center [12, 24] width 16 height 16
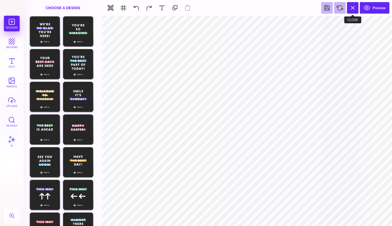
click at [357, 9] on button at bounding box center [353, 8] width 12 height 12
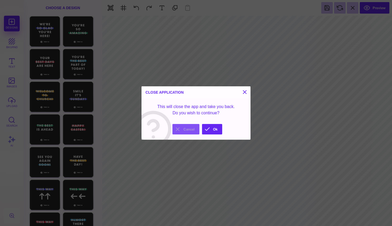
click at [192, 131] on button "Cancel" at bounding box center [185, 129] width 27 height 10
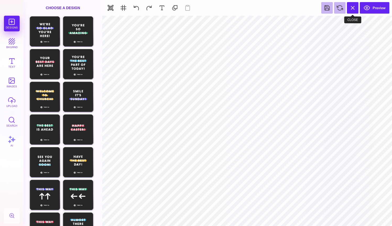
click at [350, 10] on button at bounding box center [353, 8] width 12 height 12
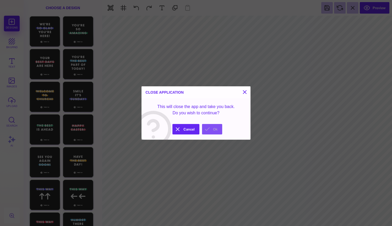
click at [210, 128] on button "Ok" at bounding box center [212, 129] width 20 height 10
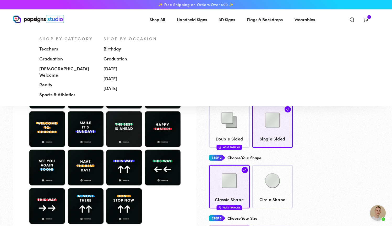
click at [181, 21] on span "Handheld Signs" at bounding box center [192, 20] width 30 height 8
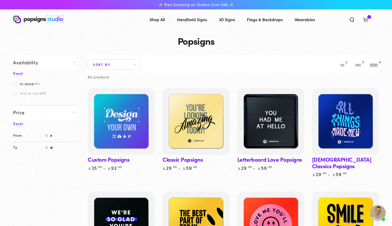
scroll to position [640, 0]
click at [309, 22] on span "Wearables" at bounding box center [304, 20] width 20 height 8
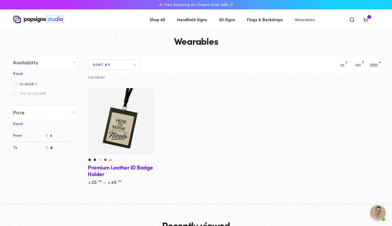
scroll to position [640, 0]
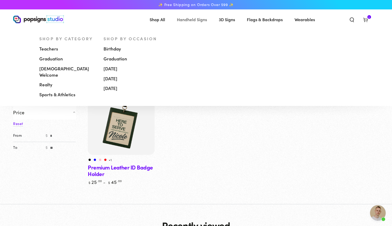
click at [195, 22] on span "Handheld Signs" at bounding box center [192, 20] width 30 height 8
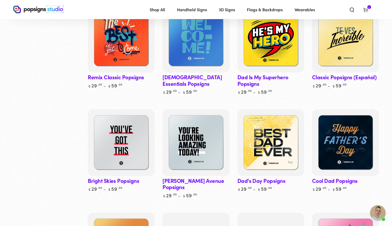
scroll to position [390, 0]
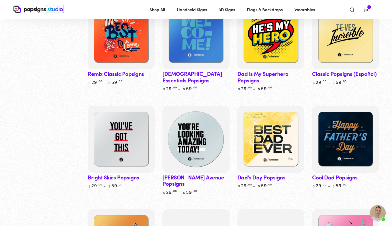
click at [180, 136] on img at bounding box center [196, 139] width 69 height 69
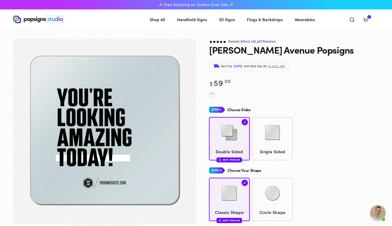
scroll to position [640, 0]
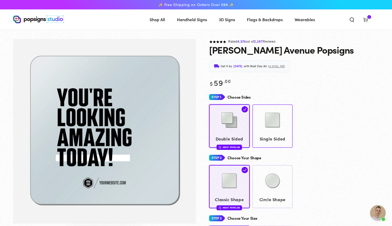
click at [268, 123] on img at bounding box center [272, 120] width 26 height 26
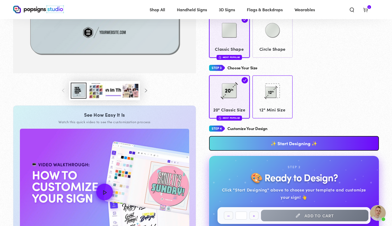
scroll to position [171, 0]
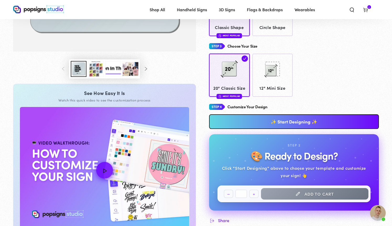
click at [279, 116] on link "✨ Start Designing ✨" at bounding box center [294, 121] width 170 height 15
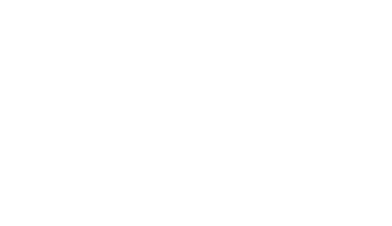
scroll to position [0, 0]
type textarea "An ancient tree with a door leading to a magical world"
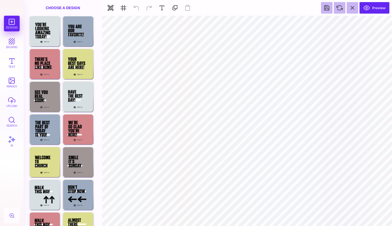
type input "#D6DEE1"
click at [227, 23] on button at bounding box center [230, 22] width 10 height 10
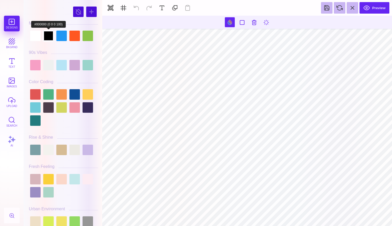
click at [51, 35] on div at bounding box center [48, 36] width 10 height 10
type input "#000000"
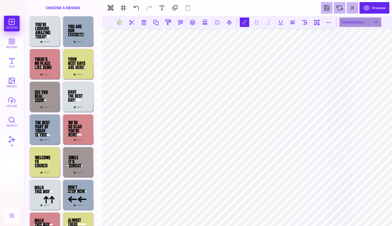
scroll to position [0, 0]
click at [117, 23] on button at bounding box center [119, 22] width 10 height 10
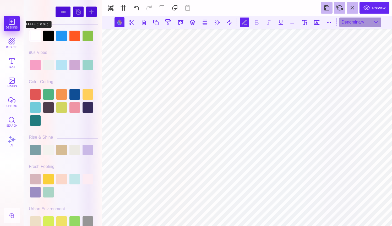
click at [34, 38] on div at bounding box center [35, 36] width 10 height 10
click at [58, 38] on div at bounding box center [61, 36] width 10 height 10
type input "#2196F3"
click at [353, 8] on button at bounding box center [352, 8] width 12 height 12
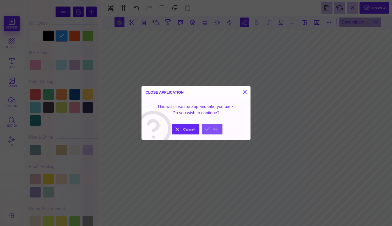
click at [209, 131] on button "Ok" at bounding box center [212, 129] width 20 height 10
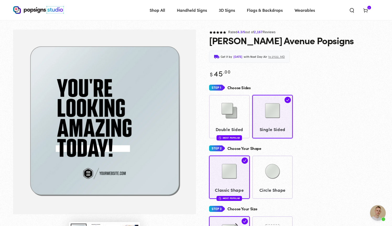
scroll to position [10, 0]
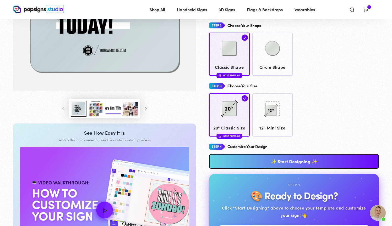
click at [240, 161] on link "✨ Start Designing ✨" at bounding box center [294, 161] width 170 height 15
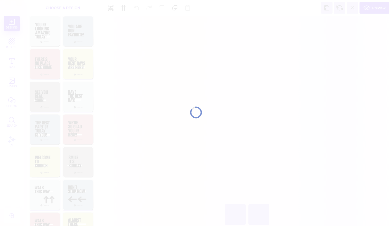
type input "*"
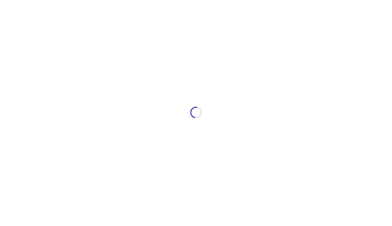
scroll to position [0, 0]
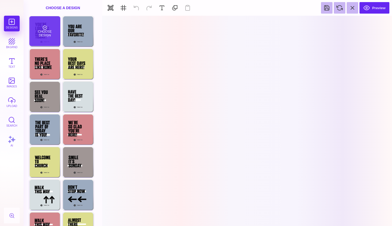
click at [47, 41] on div "Choose Design" at bounding box center [44, 31] width 31 height 30
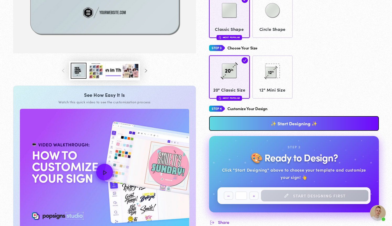
scroll to position [173, 0]
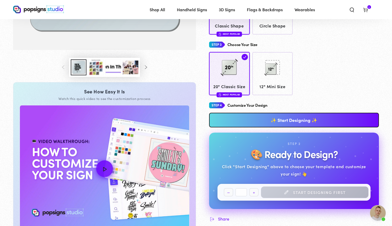
click at [259, 119] on link "✨ Start Designing ✨" at bounding box center [294, 120] width 170 height 15
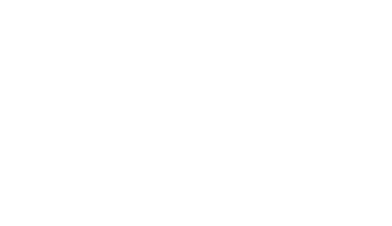
scroll to position [0, 0]
type textarea "An ancient tree with a door leading to a magical world"
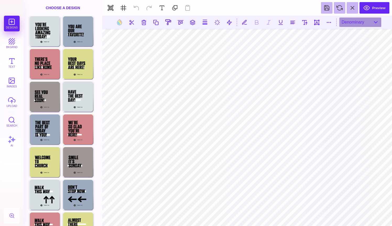
type input "#000000"
click at [353, 7] on button at bounding box center [352, 8] width 12 height 12
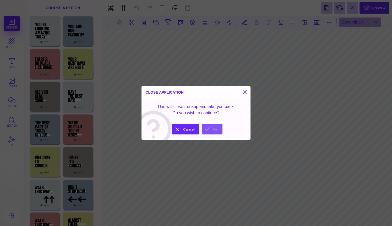
click at [217, 130] on button "Ok" at bounding box center [212, 129] width 20 height 10
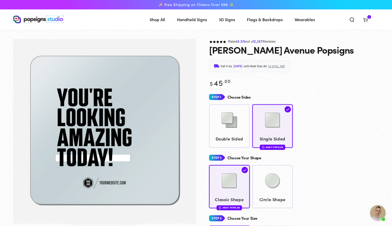
click at [368, 20] on span "Cart 2 2 items" at bounding box center [365, 20] width 14 height 12
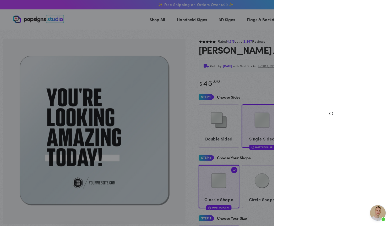
select select "**********"
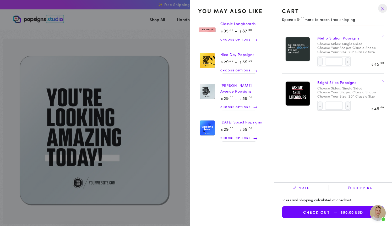
click at [381, 8] on drawer-close-button at bounding box center [382, 9] width 14 height 12
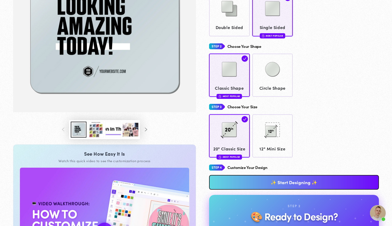
scroll to position [164, 0]
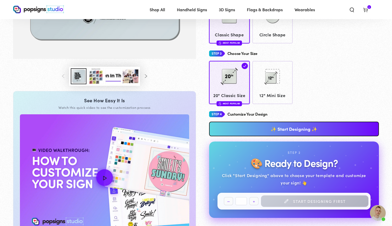
click at [251, 127] on link "✨ Start Designing ✨" at bounding box center [294, 129] width 170 height 15
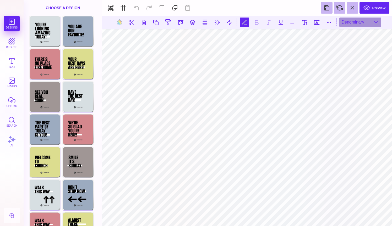
scroll to position [0, 1]
type textarea "******** ******* ******* ******"
click at [308, 24] on button at bounding box center [304, 22] width 9 height 9
type input "***"
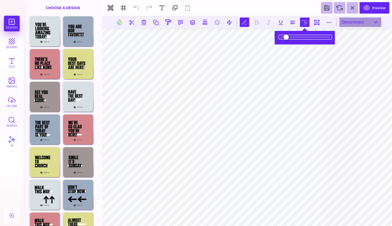
drag, startPoint x: 289, startPoint y: 38, endPoint x: 296, endPoint y: 39, distance: 7.2
type input "*****"
click at [296, 39] on input "range" at bounding box center [305, 37] width 52 height 4
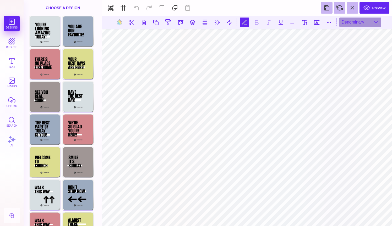
scroll to position [0, 0]
type textarea "*"
click at [301, 22] on button at bounding box center [304, 22] width 9 height 9
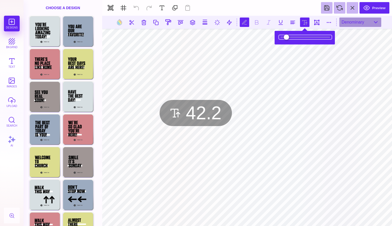
drag, startPoint x: 297, startPoint y: 37, endPoint x: 285, endPoint y: 37, distance: 11.8
type input "****"
click at [285, 37] on input "range" at bounding box center [305, 37] width 52 height 4
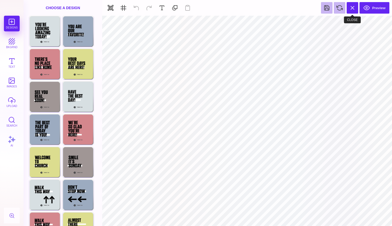
click at [351, 10] on button at bounding box center [352, 8] width 12 height 12
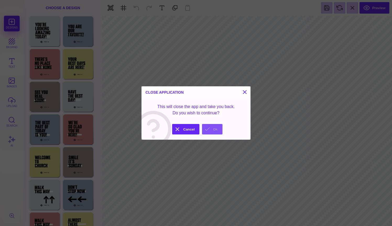
click at [205, 130] on button "Ok" at bounding box center [212, 129] width 20 height 10
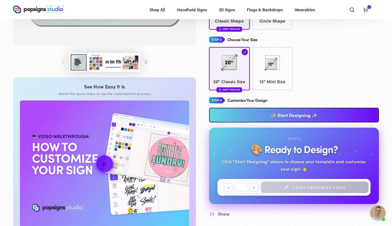
scroll to position [183, 0]
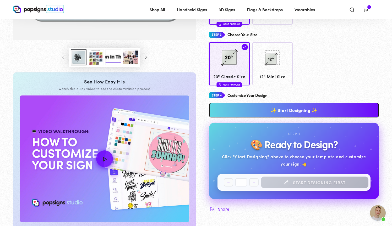
click at [269, 108] on link "✨ Start Designing ✨" at bounding box center [294, 110] width 170 height 15
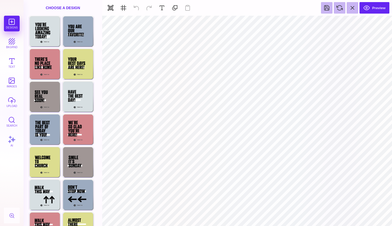
scroll to position [0, 0]
click at [351, 8] on button at bounding box center [352, 8] width 12 height 12
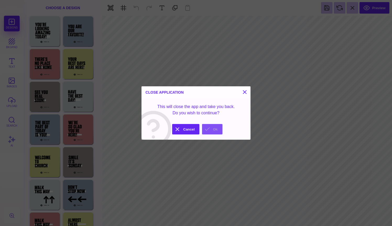
click at [207, 131] on button "Ok" at bounding box center [212, 129] width 20 height 10
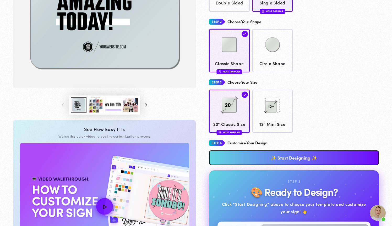
scroll to position [140, 0]
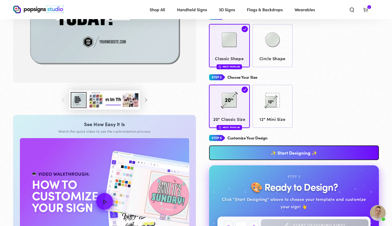
click at [270, 147] on link "✨ Start Designing ✨" at bounding box center [294, 153] width 170 height 15
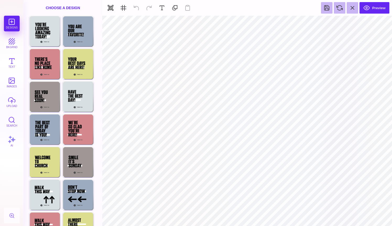
scroll to position [0, 0]
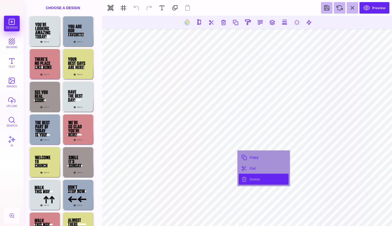
click at [245, 179] on button "Delete" at bounding box center [264, 179] width 50 height 11
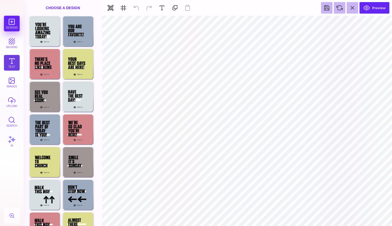
click at [16, 60] on button "Text" at bounding box center [12, 63] width 16 height 16
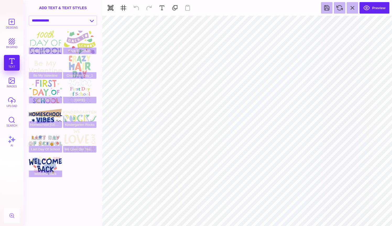
click at [10, 67] on div "Designs bkgrnd Text images upload Search AI" at bounding box center [12, 121] width 24 height 211
click at [378, 9] on button "Preview" at bounding box center [374, 8] width 30 height 12
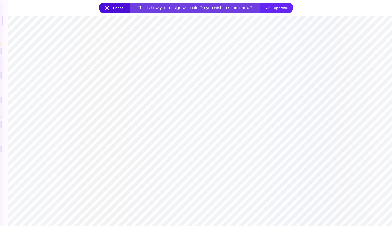
click at [119, 8] on button "Cancel" at bounding box center [114, 8] width 31 height 10
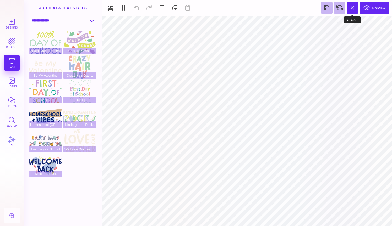
click at [355, 10] on button at bounding box center [352, 8] width 12 height 12
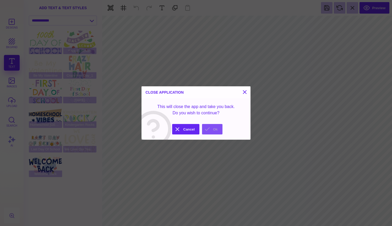
click at [210, 130] on button "Ok" at bounding box center [212, 129] width 20 height 10
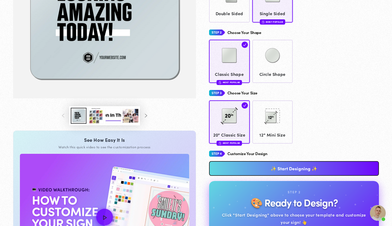
scroll to position [126, 0]
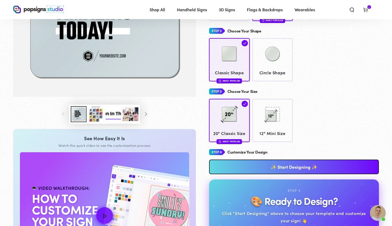
click at [271, 167] on link "✨ Start Designing ✨" at bounding box center [294, 167] width 170 height 15
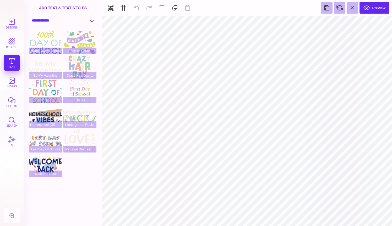
scroll to position [0, 0]
click at [340, 8] on button at bounding box center [340, 8] width 12 height 12
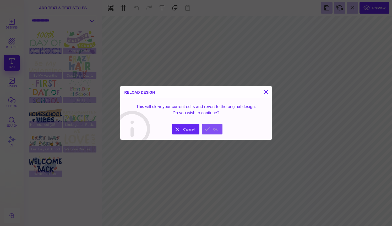
click at [205, 129] on button "Ok" at bounding box center [212, 129] width 20 height 10
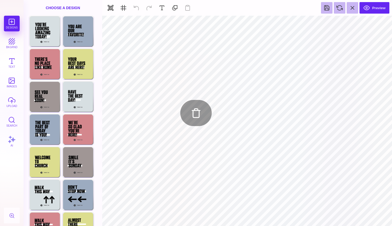
type input "#000000"
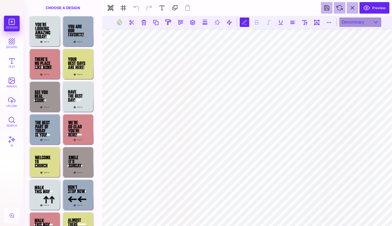
scroll to position [0, 0]
type textarea "*"
click at [306, 25] on button at bounding box center [304, 22] width 9 height 9
type input "*****"
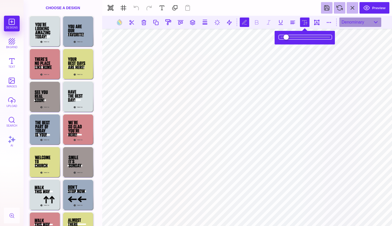
drag, startPoint x: 298, startPoint y: 39, endPoint x: 289, endPoint y: 38, distance: 9.2
type input "****"
click at [289, 38] on input "range" at bounding box center [305, 37] width 52 height 4
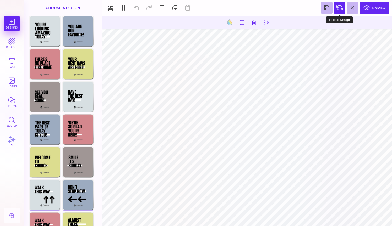
click at [338, 8] on button at bounding box center [340, 8] width 12 height 12
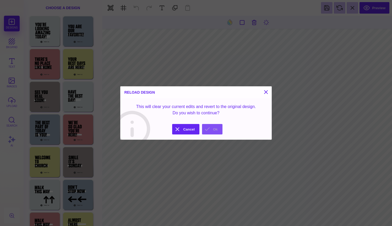
click at [208, 130] on button "Ok" at bounding box center [212, 129] width 20 height 10
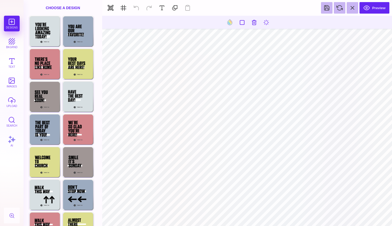
type input "#000000"
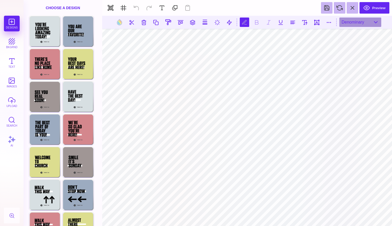
scroll to position [0, 0]
click at [305, 25] on button at bounding box center [304, 22] width 9 height 9
type input "*****"
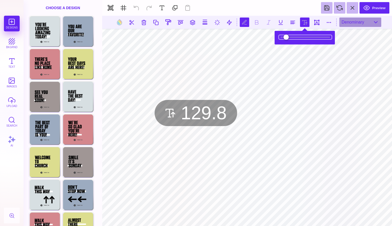
drag, startPoint x: 297, startPoint y: 38, endPoint x: 290, endPoint y: 38, distance: 7.1
type input "*****"
click at [290, 38] on input "range" at bounding box center [305, 37] width 52 height 4
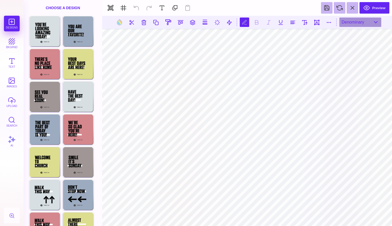
scroll to position [0, 0]
type textarea "*"
type textarea "**********"
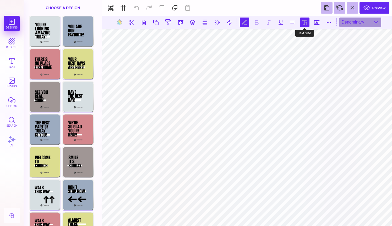
click at [305, 22] on button at bounding box center [304, 22] width 9 height 9
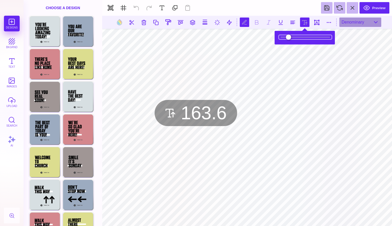
drag, startPoint x: 297, startPoint y: 37, endPoint x: 302, endPoint y: 38, distance: 4.4
type input "*****"
click at [302, 38] on input "range" at bounding box center [305, 37] width 52 height 4
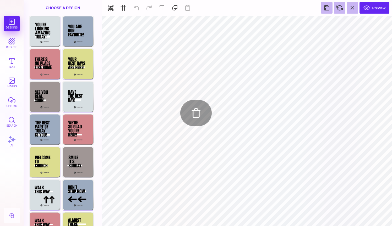
type input "#000000"
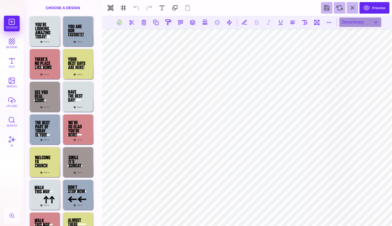
click at [137, 8] on section "Preview" at bounding box center [247, 8] width 290 height 16
click at [305, 24] on button at bounding box center [304, 22] width 9 height 9
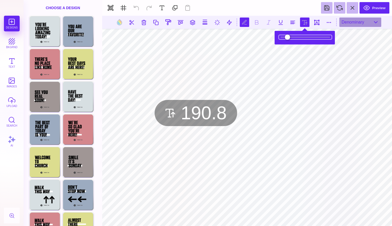
type input "*****"
click at [299, 37] on input "range" at bounding box center [305, 37] width 52 height 4
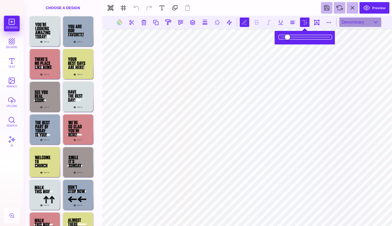
click at [301, 37] on input "range" at bounding box center [305, 37] width 52 height 4
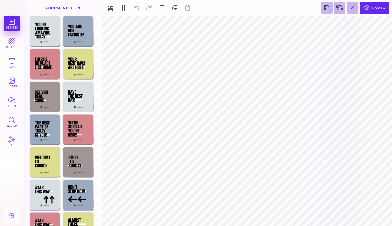
type input "#D6DEE1"
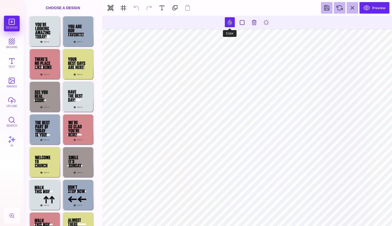
click at [229, 23] on button at bounding box center [230, 22] width 10 height 10
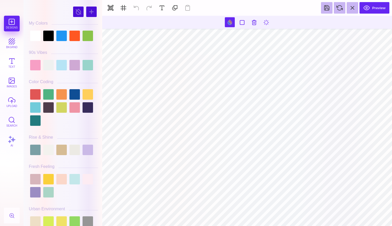
type input "#000000"
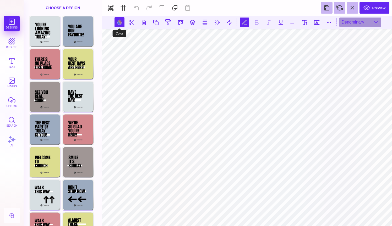
click at [120, 24] on button at bounding box center [119, 22] width 10 height 10
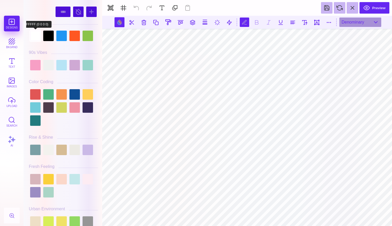
click at [35, 39] on div at bounding box center [35, 36] width 10 height 10
type input "#FFFFFF"
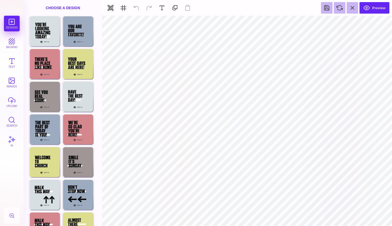
type input "#D6DEE1"
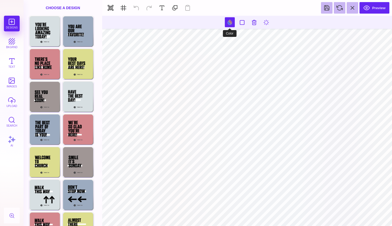
click at [231, 23] on button at bounding box center [230, 22] width 10 height 10
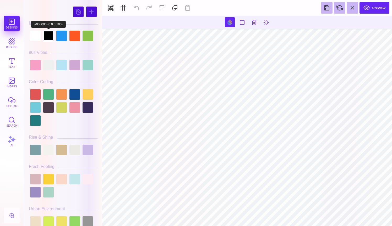
click at [52, 37] on div at bounding box center [48, 36] width 10 height 10
type input "#000000"
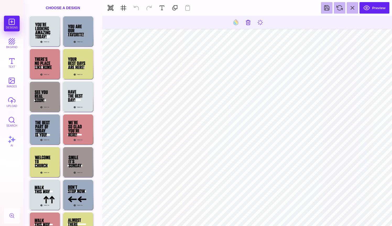
type input "#FFFFFF"
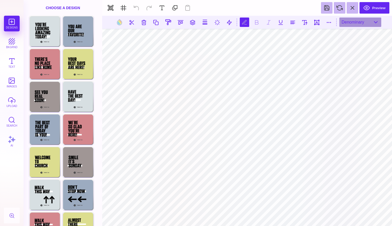
scroll to position [0, 1]
click at [119, 23] on button at bounding box center [119, 22] width 10 height 10
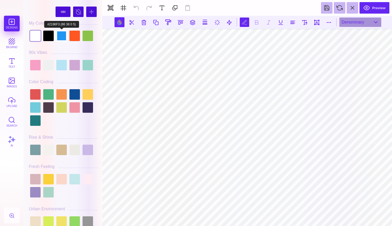
click at [61, 38] on div at bounding box center [61, 36] width 10 height 10
click at [35, 37] on div at bounding box center [35, 36] width 10 height 10
type input "#FFFFFF"
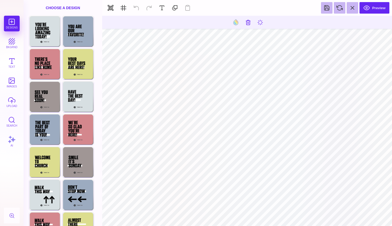
type input "#FFFFFF"
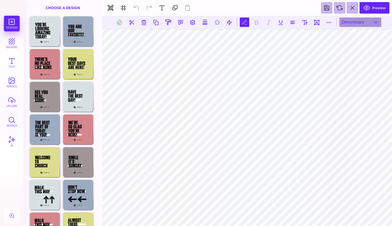
scroll to position [2, 0]
type textarea "**********"
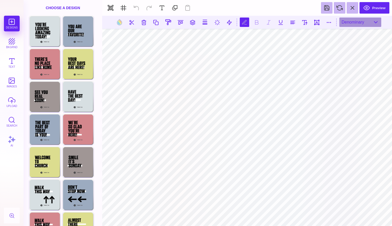
type textarea "**********"
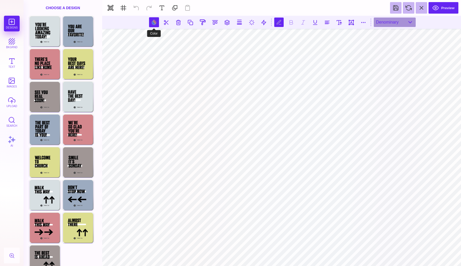
scroll to position [1, 1]
type textarea "**********"
click at [325, 23] on button at bounding box center [326, 22] width 9 height 9
click at [328, 21] on button at bounding box center [326, 22] width 9 height 9
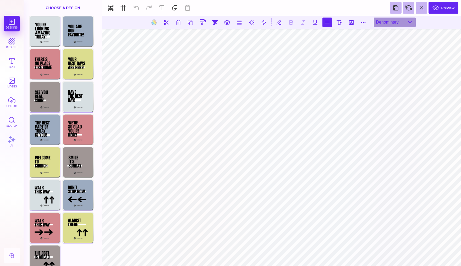
click at [328, 21] on button at bounding box center [326, 22] width 9 height 9
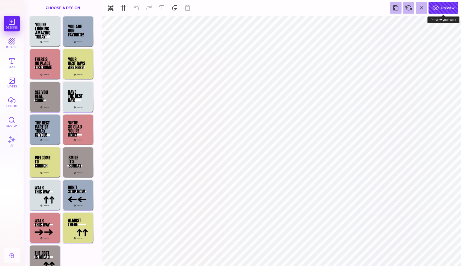
click at [391, 10] on button "Preview" at bounding box center [443, 8] width 30 height 12
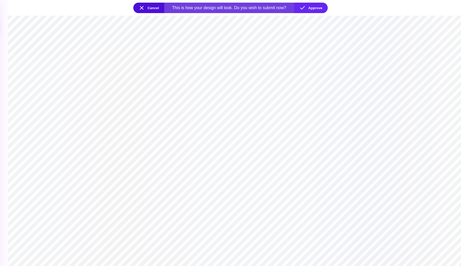
click at [157, 7] on button "Cancel" at bounding box center [148, 8] width 31 height 10
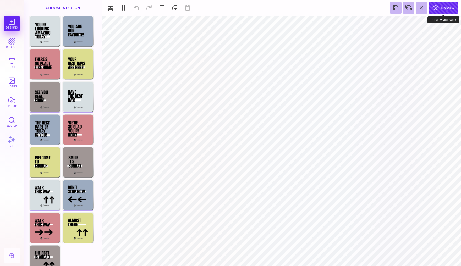
click at [391, 8] on button "Preview" at bounding box center [443, 8] width 30 height 12
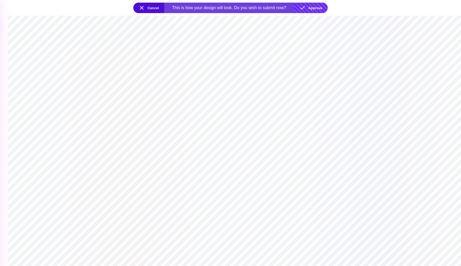
click at [316, 8] on button "Approve" at bounding box center [311, 8] width 34 height 10
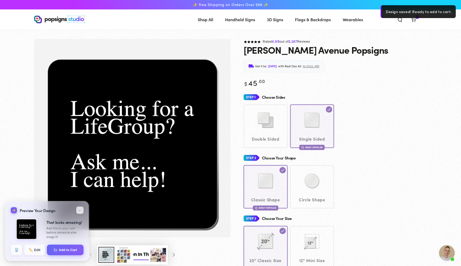
click at [391, 20] on icon at bounding box center [413, 19] width 5 height 5
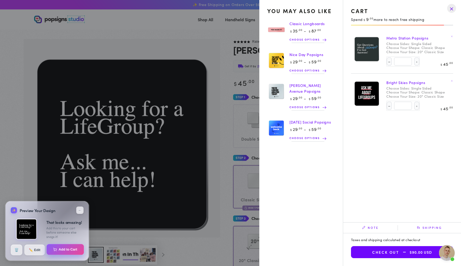
click at [71, 226] on button "Add to Cart" at bounding box center [65, 249] width 37 height 11
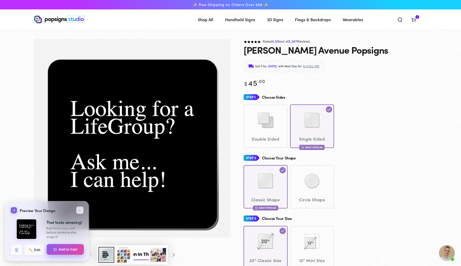
select select "**********"
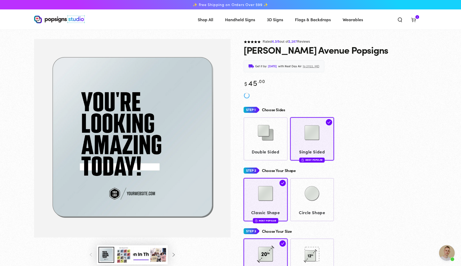
scroll to position [556, 0]
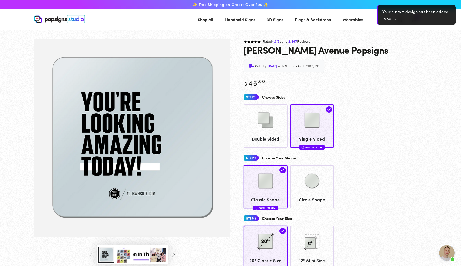
click at [411, 46] on div "[PERSON_NAME] Avenue Popsigns" at bounding box center [335, 50] width 183 height 10
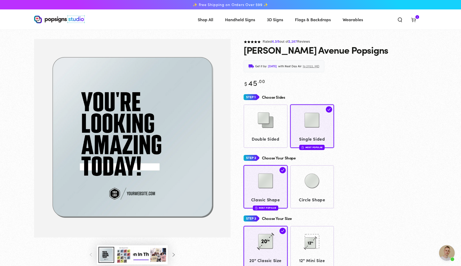
click at [416, 17] on icon at bounding box center [413, 19] width 5 height 5
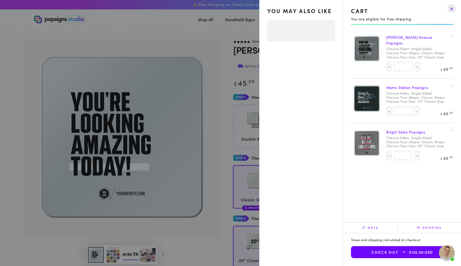
select select "**********"
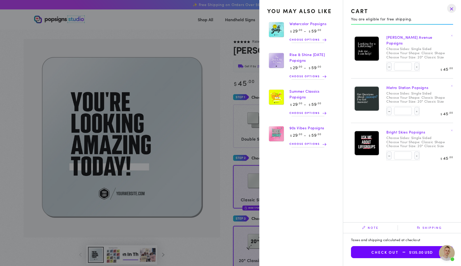
scroll to position [0, 0]
click at [449, 11] on drawer-close-button at bounding box center [452, 9] width 14 height 12
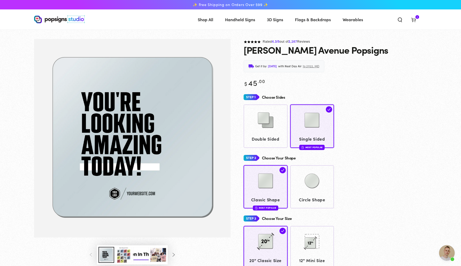
scroll to position [556, 0]
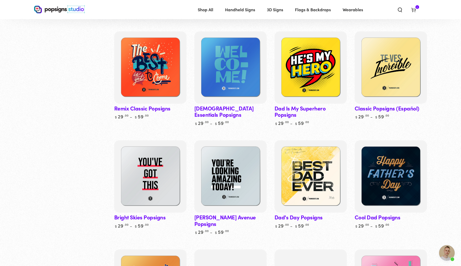
scroll to position [374, 0]
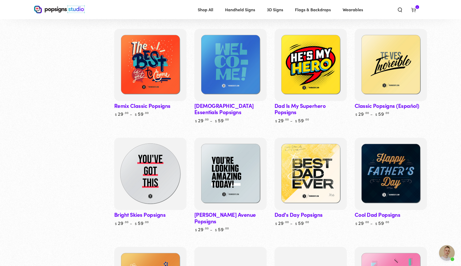
click at [147, 180] on img at bounding box center [150, 174] width 74 height 74
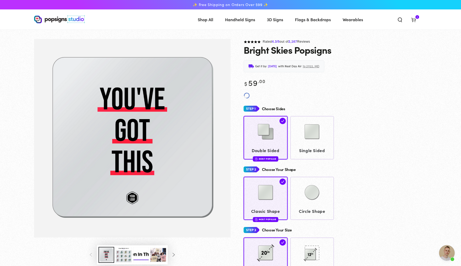
scroll to position [556, 0]
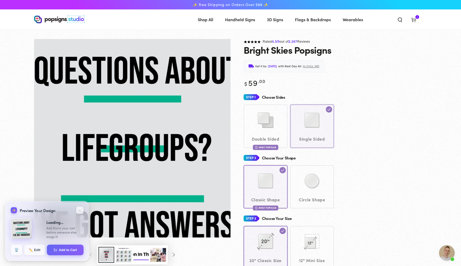
click at [308, 130] on div "Double Sided Most Popular Single Sided" at bounding box center [335, 125] width 183 height 43
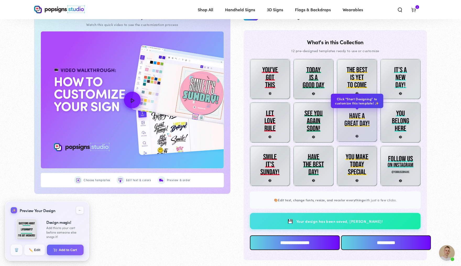
scroll to position [261, 0]
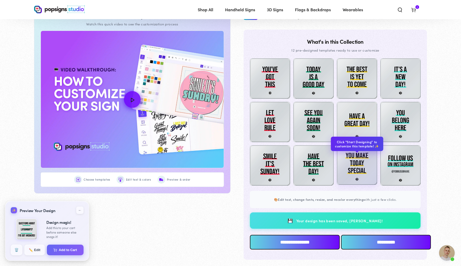
click at [369, 172] on img at bounding box center [357, 165] width 40 height 40
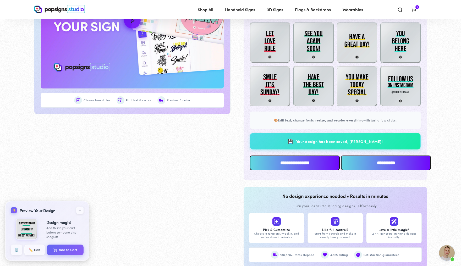
scroll to position [353, 0]
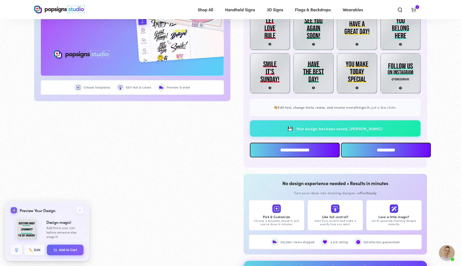
click at [363, 157] on input "**********" at bounding box center [386, 150] width 90 height 15
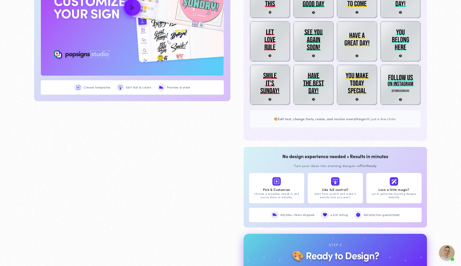
scroll to position [556, 0]
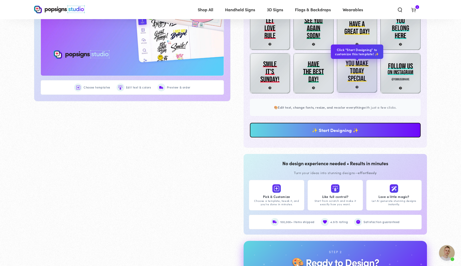
click at [371, 88] on img at bounding box center [357, 72] width 40 height 40
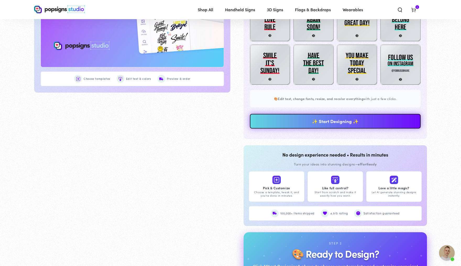
click at [352, 129] on link "✨ Start Designing ✨" at bounding box center [335, 121] width 171 height 15
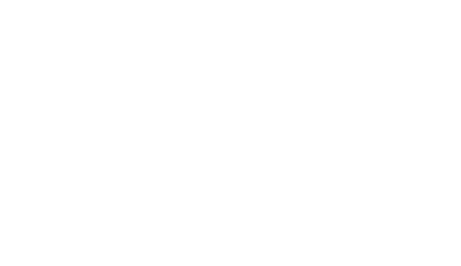
scroll to position [0, 0]
type textarea "An ancient tree with a door leading to a magical world"
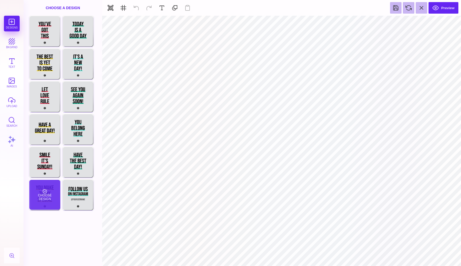
click at [41, 195] on div "Choose Design" at bounding box center [44, 195] width 31 height 30
type input "#000000"
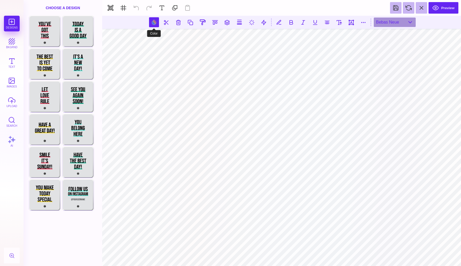
click at [152, 22] on button at bounding box center [154, 22] width 10 height 10
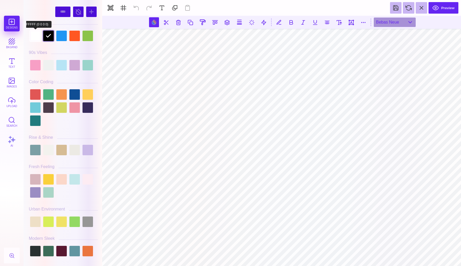
click at [36, 34] on div at bounding box center [35, 36] width 10 height 10
type input "#FFFFFF"
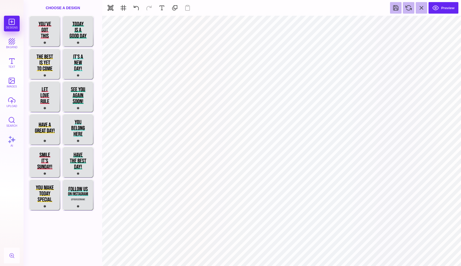
type input "#E0E2E4"
click at [262, 21] on button at bounding box center [264, 22] width 10 height 10
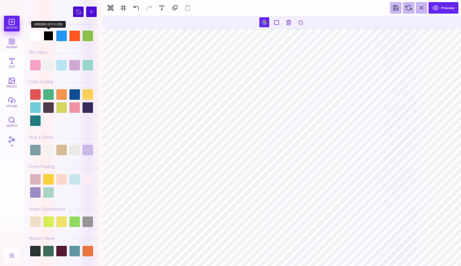
click at [52, 36] on div at bounding box center [48, 36] width 10 height 10
type input "#FFFFFF"
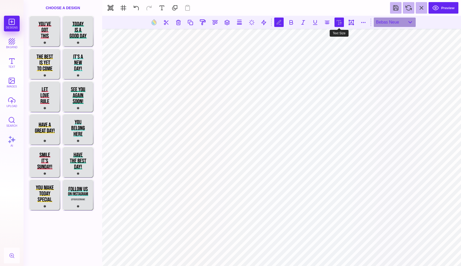
type textarea "***** *******"
click at [336, 23] on button at bounding box center [338, 22] width 9 height 9
type input "***"
type input "**"
click at [320, 37] on input "range" at bounding box center [339, 37] width 52 height 4
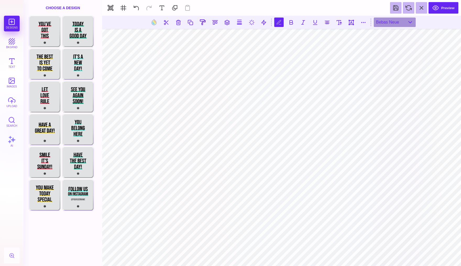
scroll to position [0, 1]
type textarea "**********"
click at [340, 23] on button at bounding box center [338, 22] width 9 height 9
drag, startPoint x: 333, startPoint y: 37, endPoint x: 383, endPoint y: 53, distance: 53.2
type input "***"
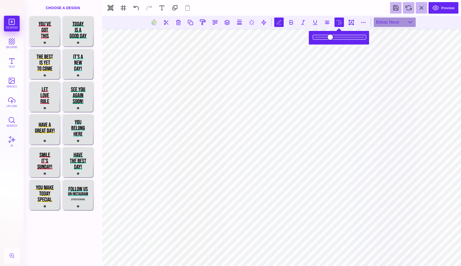
click at [383, 53] on body "Designs bkgrnd Text images upload Search AI set page background" at bounding box center [230, 133] width 461 height 266
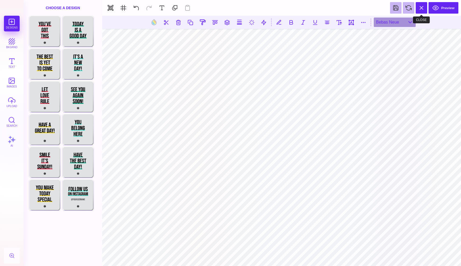
click at [421, 6] on button at bounding box center [422, 8] width 12 height 12
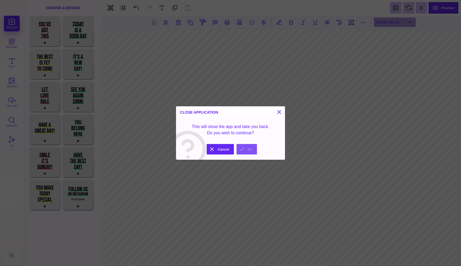
click at [245, 149] on button "Ok" at bounding box center [246, 149] width 20 height 10
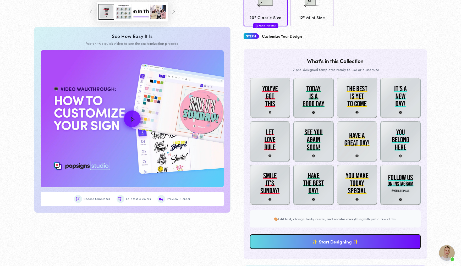
scroll to position [254, 0]
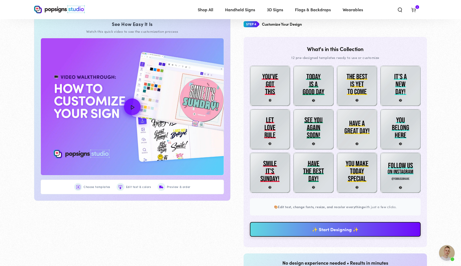
click at [327, 237] on link "✨ Start Designing ✨" at bounding box center [335, 229] width 171 height 15
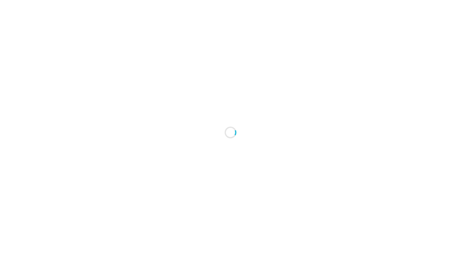
scroll to position [0, 0]
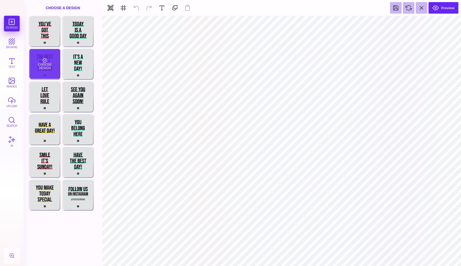
click at [38, 63] on div "Choose Design" at bounding box center [44, 64] width 31 height 30
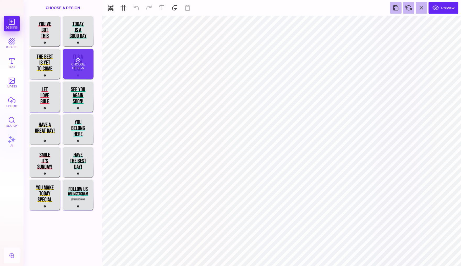
type input "#000000"
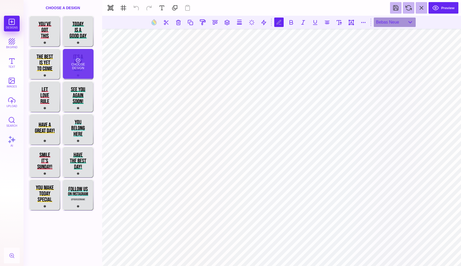
scroll to position [0, 0]
type textarea "**********"
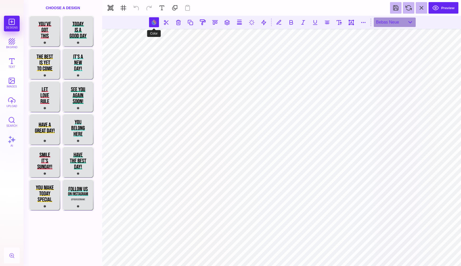
click at [152, 21] on button at bounding box center [154, 22] width 10 height 10
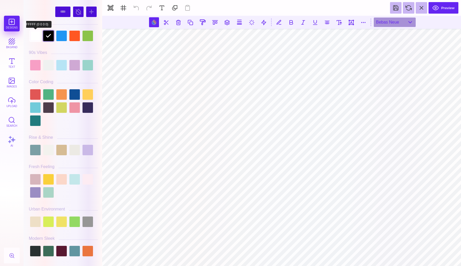
click at [35, 37] on div at bounding box center [35, 36] width 10 height 10
type input "#FFFFFF"
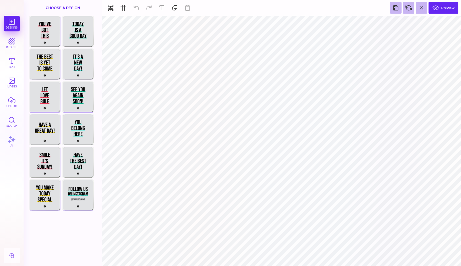
type input "#E0E2E4"
click at [260, 21] on button at bounding box center [264, 22] width 10 height 10
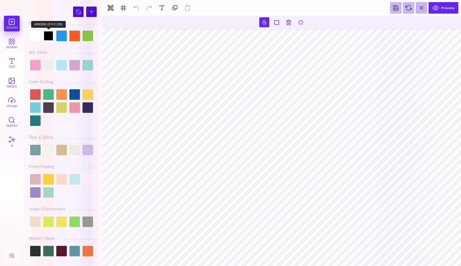
click at [48, 36] on div at bounding box center [48, 36] width 10 height 10
type input "#000000"
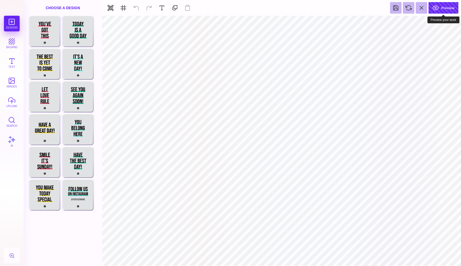
click at [443, 11] on button "Preview" at bounding box center [443, 8] width 30 height 12
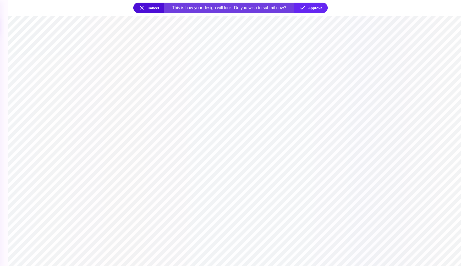
click at [146, 8] on button "Cancel" at bounding box center [148, 8] width 31 height 10
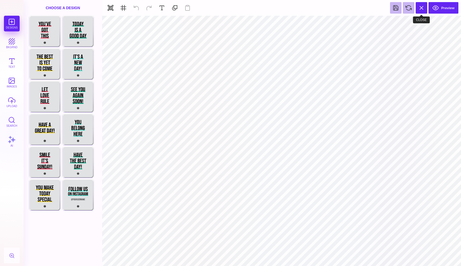
type input "#FFFFFF"
click at [448, 10] on button "Preview" at bounding box center [443, 8] width 30 height 12
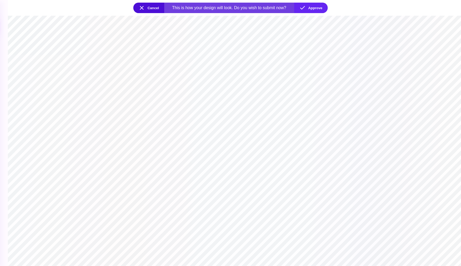
click at [230, 108] on section at bounding box center [234, 141] width 453 height 250
click at [150, 8] on button "Cancel" at bounding box center [148, 8] width 31 height 10
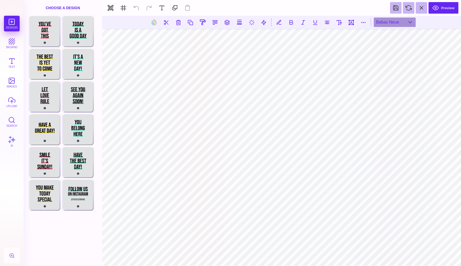
click at [280, 16] on section at bounding box center [281, 141] width 359 height 250
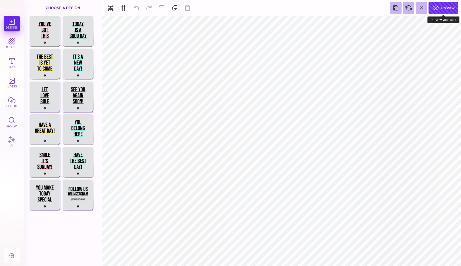
click at [446, 8] on button "Preview" at bounding box center [443, 8] width 30 height 12
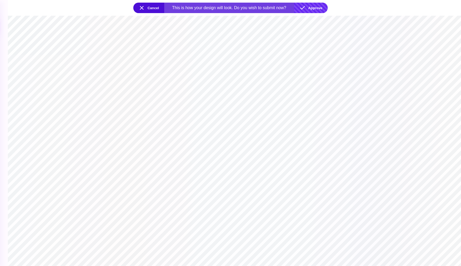
click at [311, 5] on button "Approve" at bounding box center [311, 8] width 34 height 10
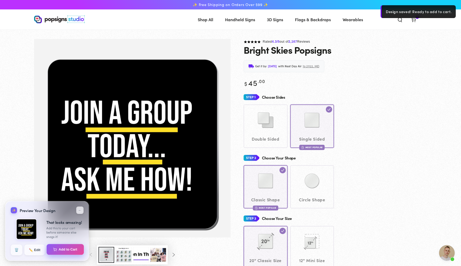
click at [77, 248] on button "Add to Cart" at bounding box center [65, 249] width 37 height 11
select select "**********"
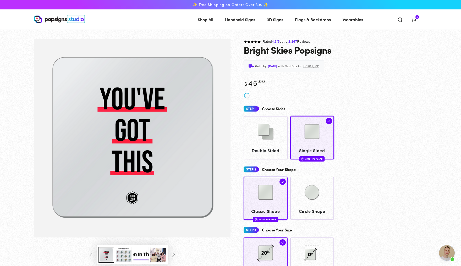
scroll to position [556, 0]
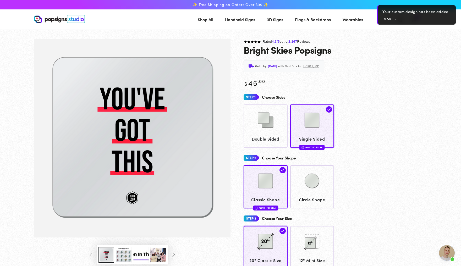
click at [413, 50] on div "Bright Skies Popsigns" at bounding box center [335, 50] width 183 height 10
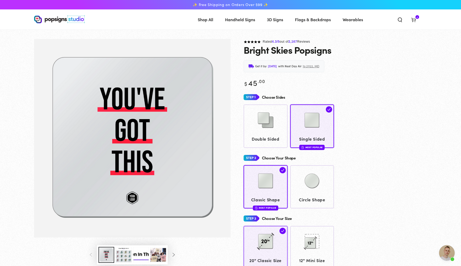
scroll to position [0, 0]
click at [416, 21] on icon at bounding box center [413, 19] width 5 height 5
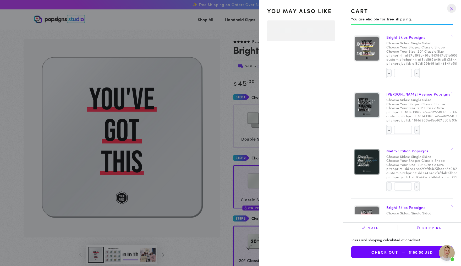
select select "**********"
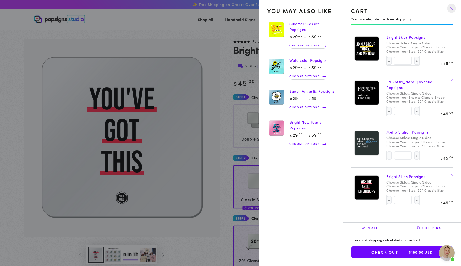
click at [399, 39] on link "Bright Skies Popsigns" at bounding box center [405, 37] width 39 height 5
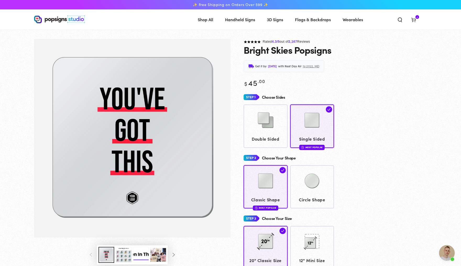
click at [416, 19] on icon at bounding box center [413, 19] width 5 height 5
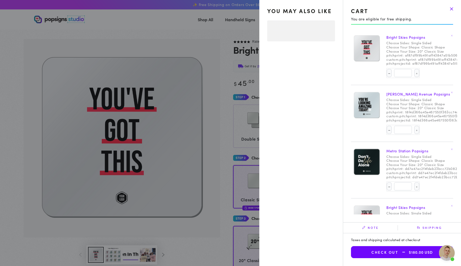
select select "**********"
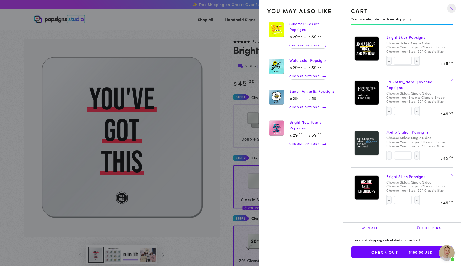
click at [449, 9] on drawer-close-button at bounding box center [452, 9] width 14 height 12
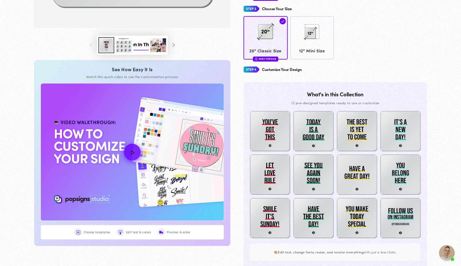
scroll to position [214, 0]
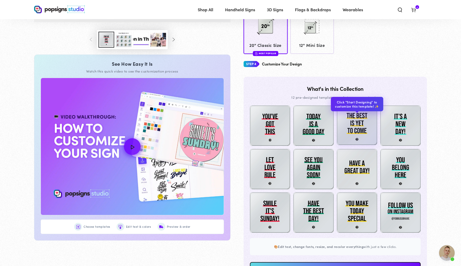
click at [354, 144] on img at bounding box center [357, 125] width 40 height 40
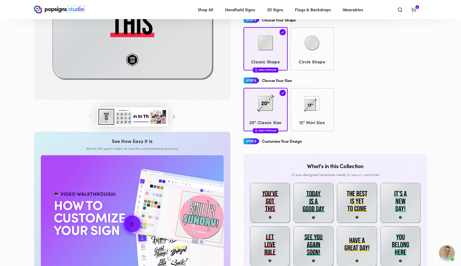
scroll to position [136, 0]
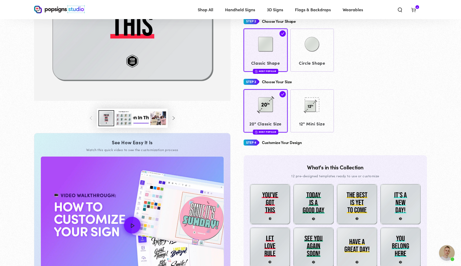
click at [415, 9] on use at bounding box center [413, 10] width 4 height 4
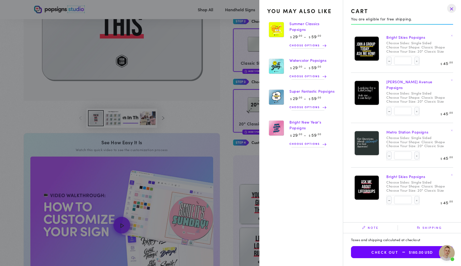
click at [449, 10] on drawer-close-button at bounding box center [452, 9] width 14 height 12
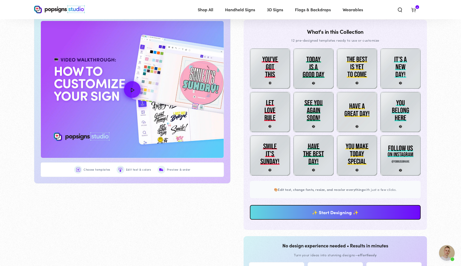
scroll to position [274, 0]
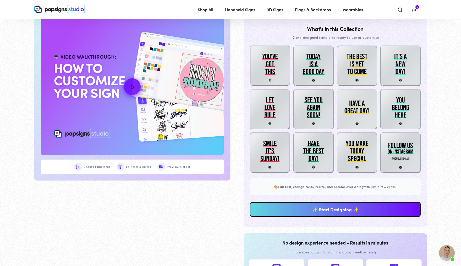
click at [415, 11] on use at bounding box center [413, 10] width 4 height 4
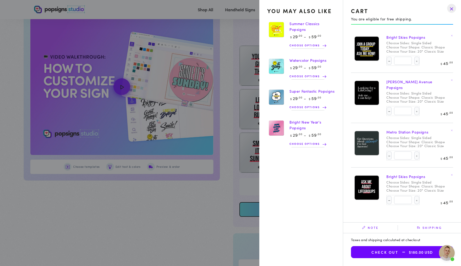
click at [451, 11] on drawer-close-button at bounding box center [452, 9] width 14 height 12
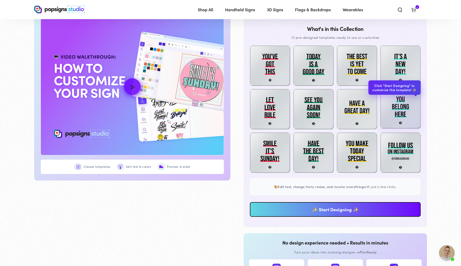
click at [399, 118] on img at bounding box center [400, 108] width 40 height 40
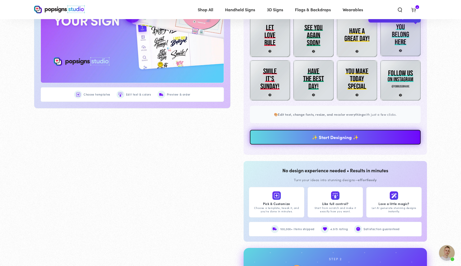
scroll to position [362, 0]
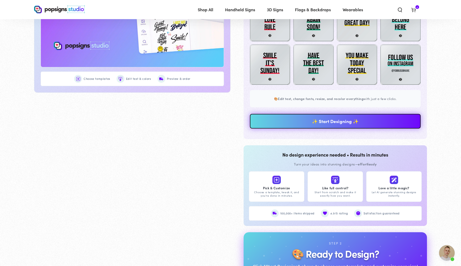
click at [368, 129] on link "✨ Start Designing ✨" at bounding box center [335, 121] width 171 height 15
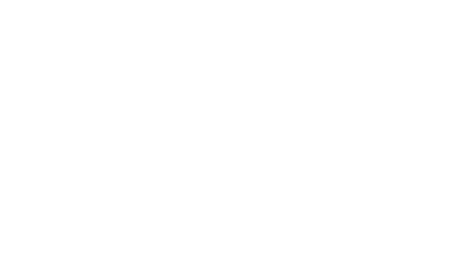
scroll to position [0, 0]
type textarea "An ancient tree with a door leading to a magical world"
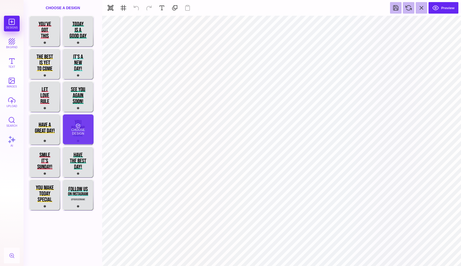
click at [81, 127] on div "Choose Design" at bounding box center [78, 129] width 31 height 30
type input "#000000"
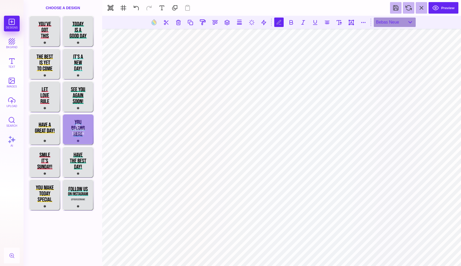
scroll to position [0, 1]
type textarea "**********"
click at [154, 22] on button at bounding box center [154, 22] width 10 height 10
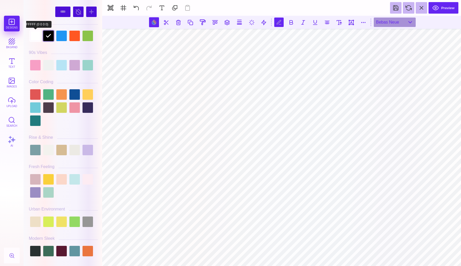
click at [33, 32] on div at bounding box center [35, 36] width 10 height 10
type input "#FFFFFF"
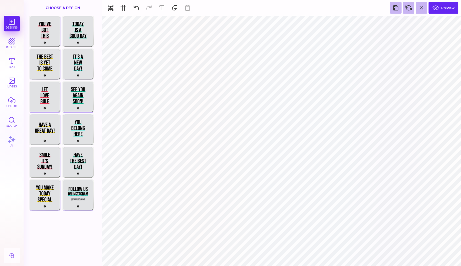
type input "#E0E2E4"
click at [264, 25] on button at bounding box center [264, 22] width 10 height 10
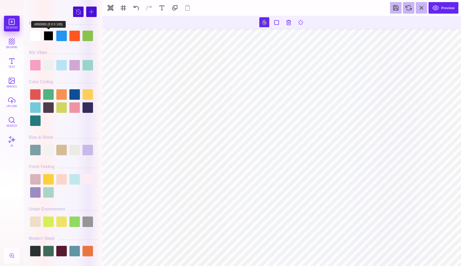
click at [45, 36] on div at bounding box center [48, 36] width 10 height 10
type input "#000000"
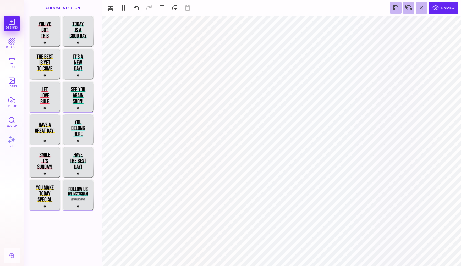
type input "#010101"
click at [446, 7] on button "Preview" at bounding box center [443, 8] width 30 height 12
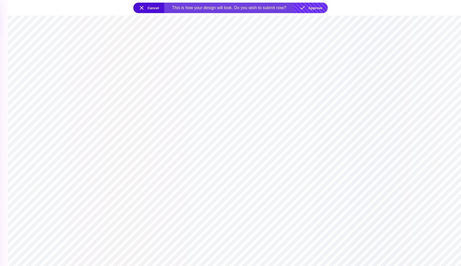
click at [319, 9] on button "Approve" at bounding box center [311, 8] width 34 height 10
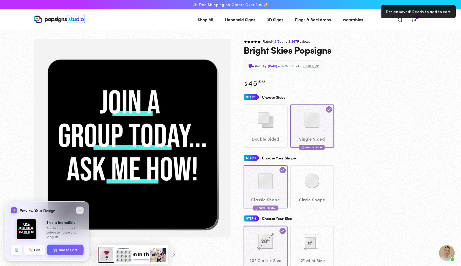
click at [63, 256] on div "✨ Preview Your Design ↙ ← Side 1 Side 2 This is incredible! Let's get this prin…" at bounding box center [47, 231] width 84 height 60
click at [66, 249] on button "Add to Cart" at bounding box center [65, 249] width 37 height 11
select select "**********"
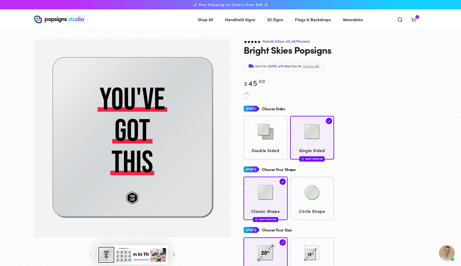
scroll to position [556, 0]
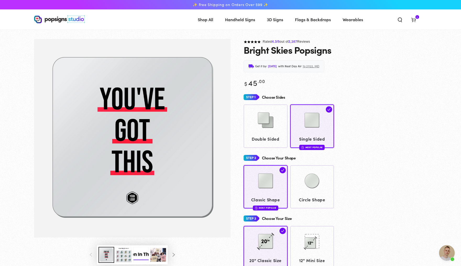
click at [416, 21] on icon at bounding box center [413, 19] width 5 height 5
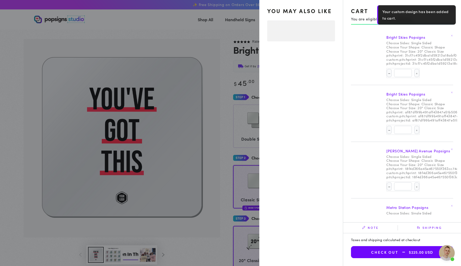
select select "**********"
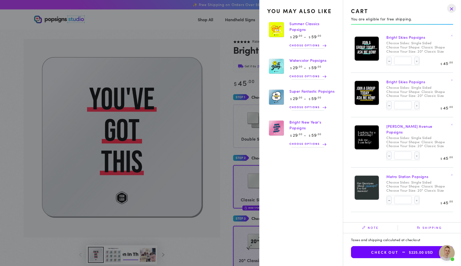
click at [455, 10] on drawer-close-button at bounding box center [452, 9] width 14 height 12
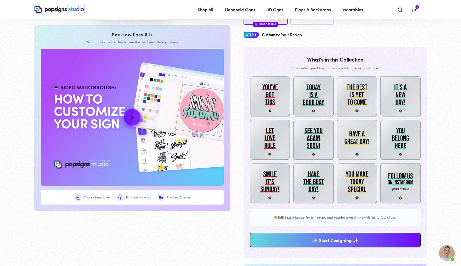
scroll to position [278, 0]
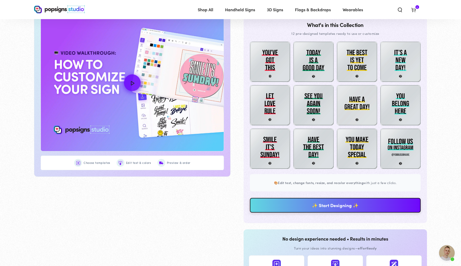
click at [328, 213] on link "✨ Start Designing ✨" at bounding box center [335, 205] width 171 height 15
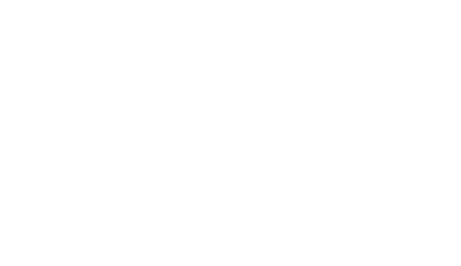
scroll to position [0, 0]
type textarea "An ancient tree with a door leading to a magical world"
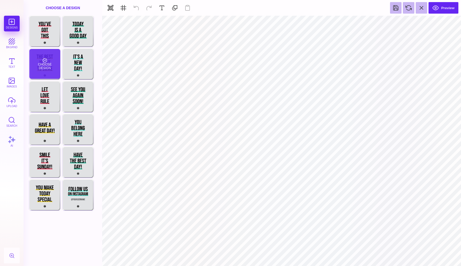
click at [43, 68] on div "Choose Design" at bounding box center [44, 64] width 31 height 30
type input "#000000"
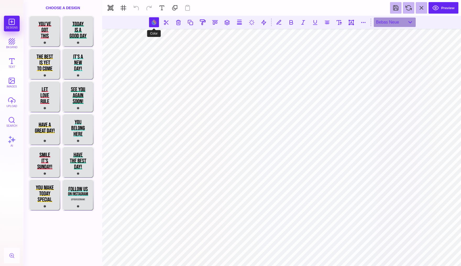
click at [156, 22] on button at bounding box center [154, 22] width 10 height 10
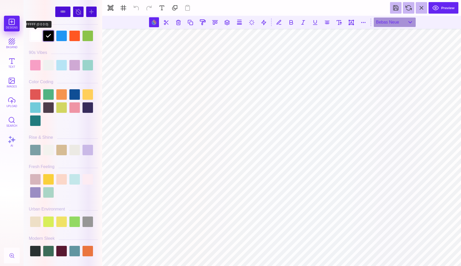
click at [36, 35] on div at bounding box center [35, 36] width 10 height 10
type input "#FFFFFF"
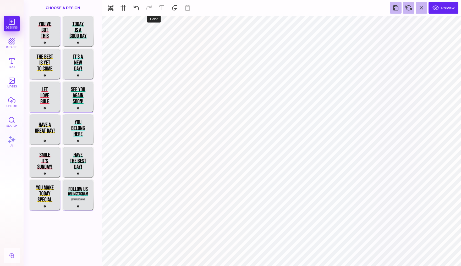
type input "#E0E2E4"
click at [261, 26] on button at bounding box center [264, 22] width 10 height 10
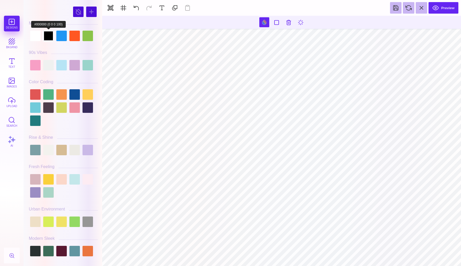
click at [48, 38] on div at bounding box center [48, 36] width 10 height 10
type input "#FFFFFF"
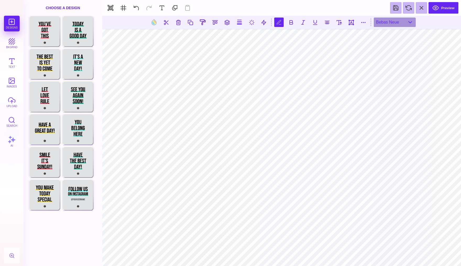
scroll to position [0, 1]
type textarea "**********"
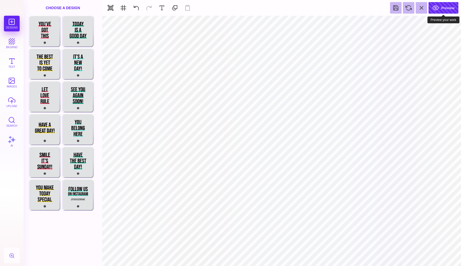
click at [440, 9] on button "Preview" at bounding box center [443, 8] width 30 height 12
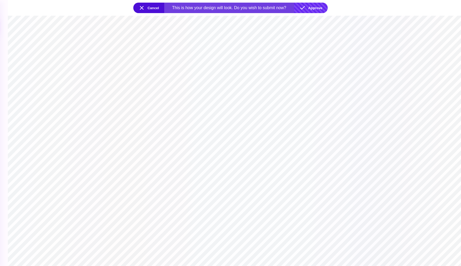
click at [309, 8] on button "Approve" at bounding box center [311, 8] width 34 height 10
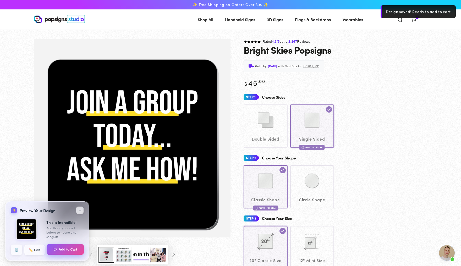
click at [62, 248] on button "Add to Cart" at bounding box center [65, 249] width 37 height 11
select select "**********"
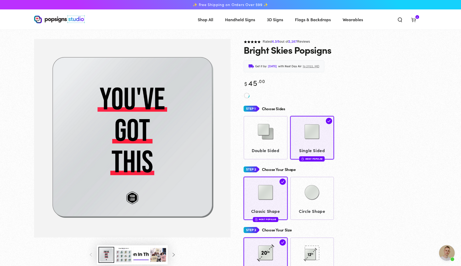
scroll to position [556, 0]
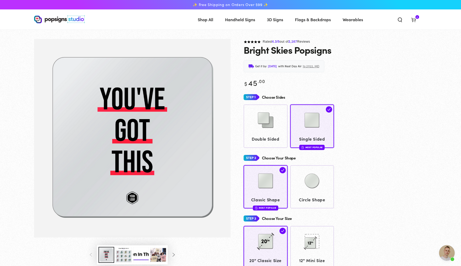
click at [416, 17] on icon at bounding box center [413, 19] width 5 height 5
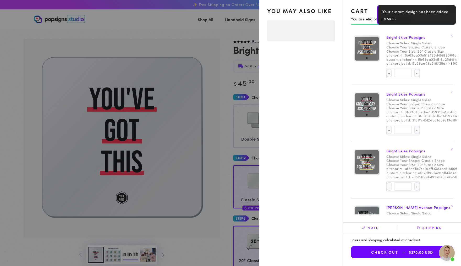
select select "**********"
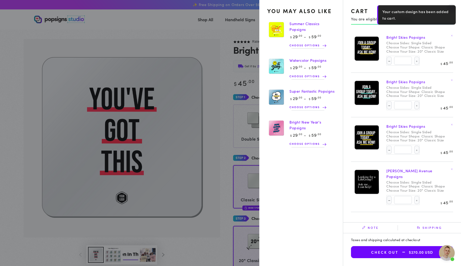
click at [451, 125] on icon at bounding box center [452, 124] width 2 height 2
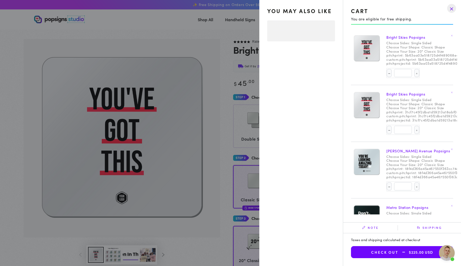
select select "**********"
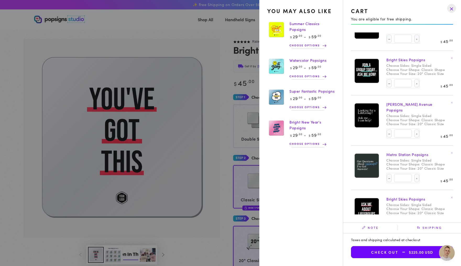
scroll to position [20, 0]
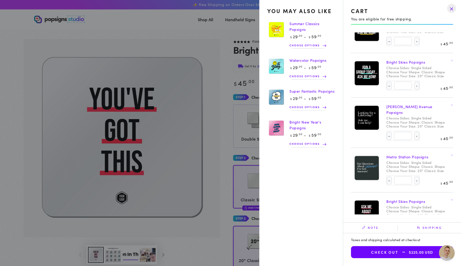
click at [452, 12] on drawer-close-button at bounding box center [452, 9] width 14 height 12
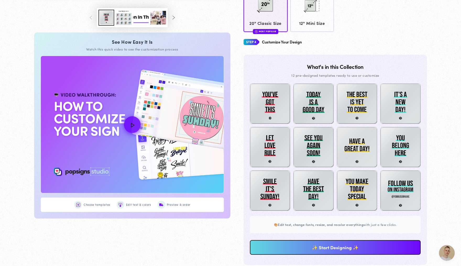
scroll to position [289, 0]
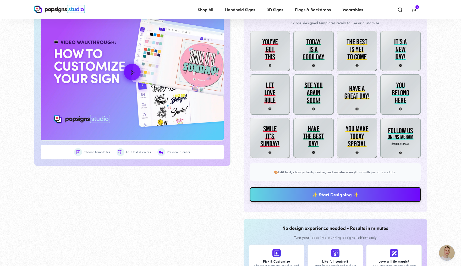
click at [327, 202] on link "✨ Start Designing ✨" at bounding box center [335, 194] width 171 height 15
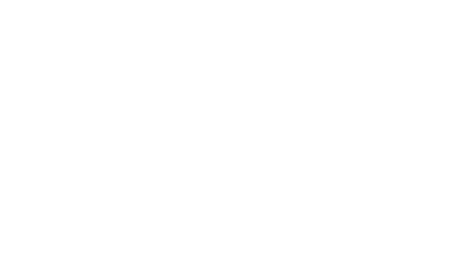
scroll to position [0, 0]
type textarea "An ancient tree with a door leading to a magical world"
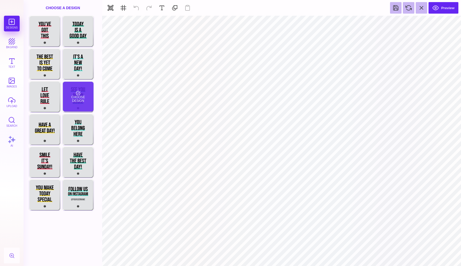
click at [86, 104] on div "Choose Design" at bounding box center [78, 97] width 31 height 30
type input "#E0E2E4"
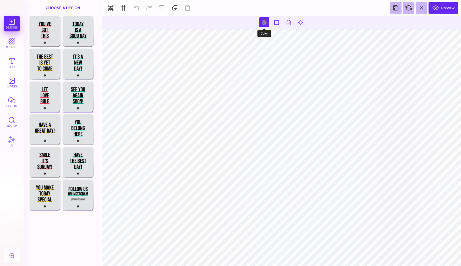
click at [262, 21] on button at bounding box center [264, 22] width 10 height 10
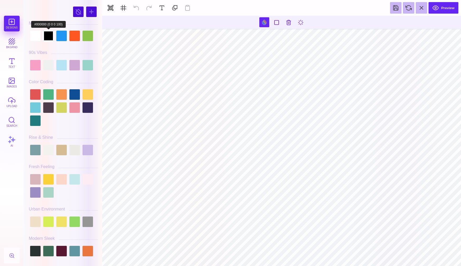
click at [49, 36] on div at bounding box center [48, 36] width 10 height 10
type input "#000000"
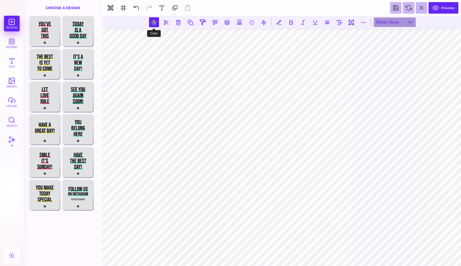
click at [152, 23] on button at bounding box center [154, 22] width 10 height 10
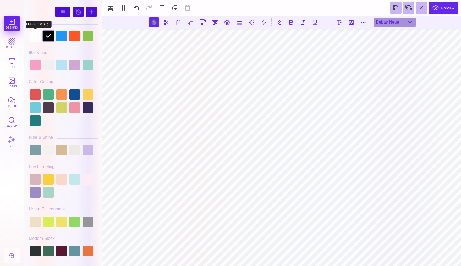
click at [34, 39] on div at bounding box center [35, 36] width 10 height 10
type input "#FFFFFF"
type textarea "**********"
click at [136, 8] on button at bounding box center [136, 8] width 12 height 12
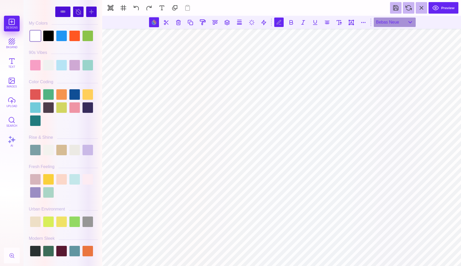
scroll to position [0, 2]
click at [337, 21] on button at bounding box center [338, 22] width 9 height 9
type input "***"
type input "*****"
click at [324, 37] on input "range" at bounding box center [339, 37] width 52 height 4
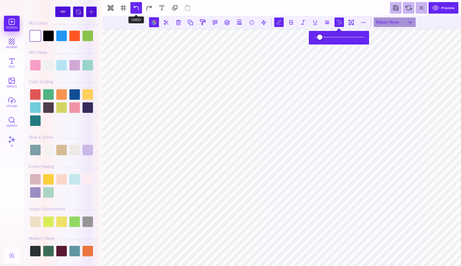
click at [131, 5] on button at bounding box center [136, 8] width 12 height 12
click at [135, 8] on button at bounding box center [136, 8] width 12 height 12
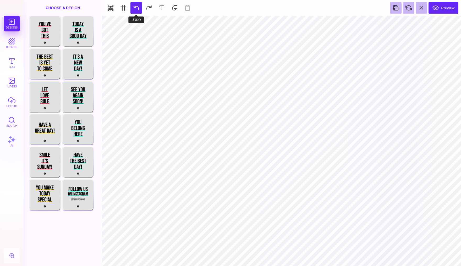
click at [137, 9] on button at bounding box center [136, 8] width 12 height 12
click at [422, 9] on button at bounding box center [422, 8] width 12 height 12
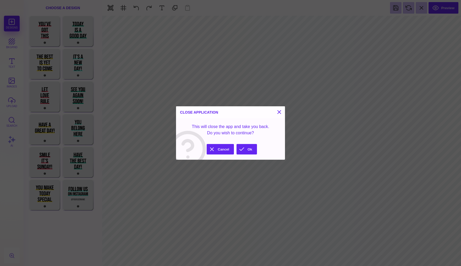
click at [252, 143] on section "Close Application This will close the app and take you back. Do you wish to con…" at bounding box center [230, 132] width 109 height 53
click at [247, 150] on button "Ok" at bounding box center [246, 149] width 20 height 10
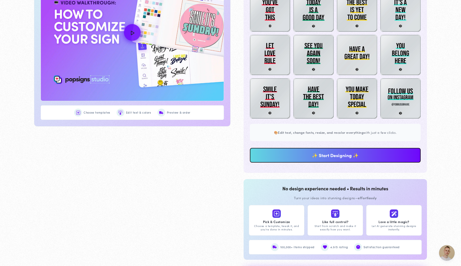
scroll to position [370, 0]
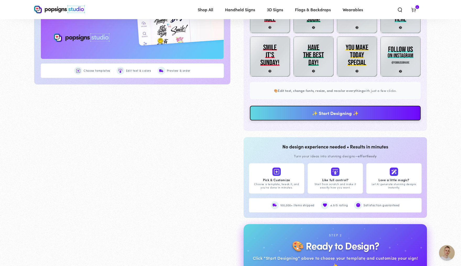
click at [328, 120] on link "✨ Start Designing ✨" at bounding box center [335, 113] width 171 height 15
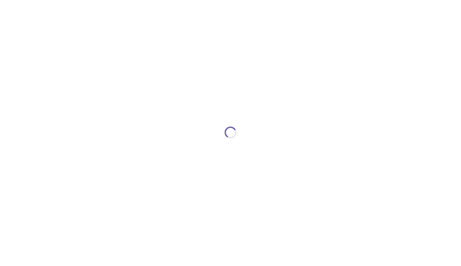
scroll to position [0, 0]
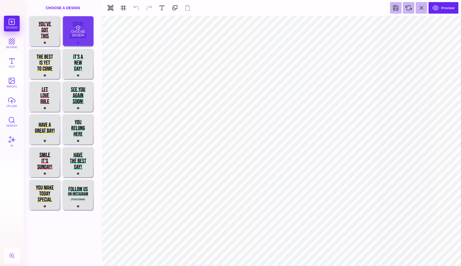
click at [78, 38] on div "Choose Design" at bounding box center [78, 31] width 31 height 30
type input "#000000"
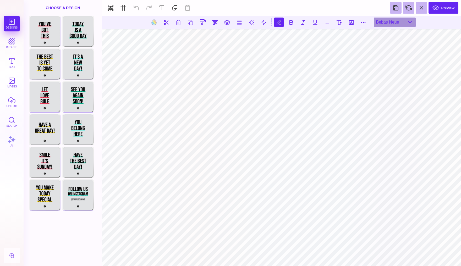
scroll to position [0, 1]
type textarea "**********"
click at [338, 25] on button at bounding box center [338, 22] width 9 height 9
type input "***"
click at [332, 37] on input "range" at bounding box center [339, 37] width 52 height 4
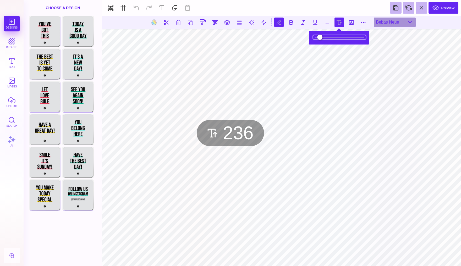
click at [329, 37] on input "range" at bounding box center [339, 37] width 52 height 4
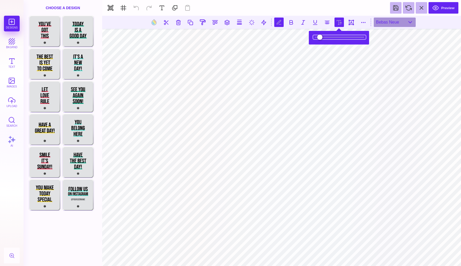
type input "*****"
click at [328, 37] on input "range" at bounding box center [339, 37] width 52 height 4
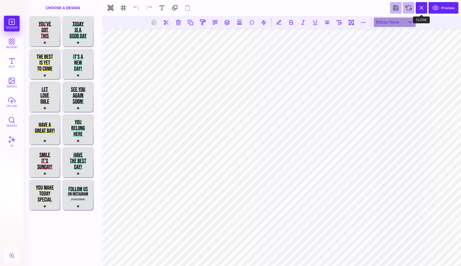
click at [421, 9] on button at bounding box center [422, 8] width 12 height 12
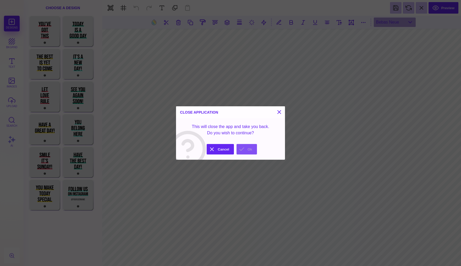
click at [244, 147] on button "Ok" at bounding box center [246, 149] width 20 height 10
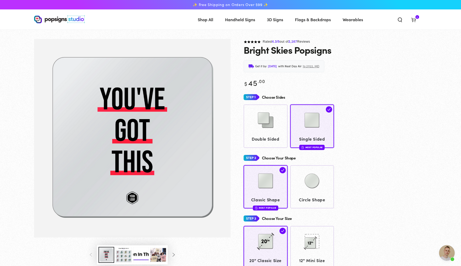
click at [416, 20] on icon at bounding box center [413, 19] width 5 height 5
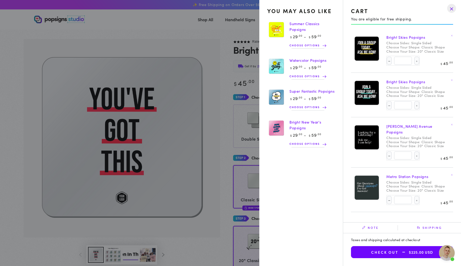
scroll to position [0, 0]
click at [451, 9] on drawer-close-button at bounding box center [452, 9] width 14 height 12
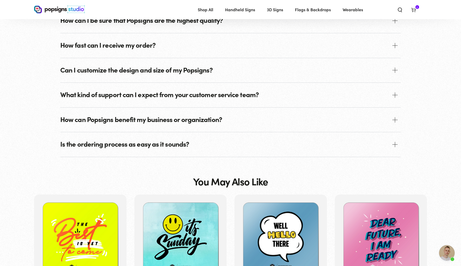
scroll to position [867, 0]
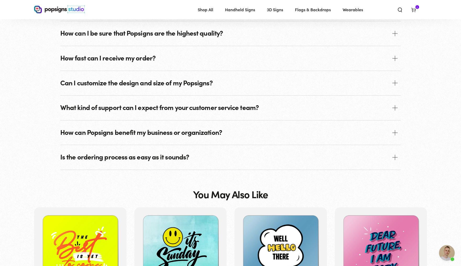
click at [397, 61] on span at bounding box center [394, 58] width 5 height 5
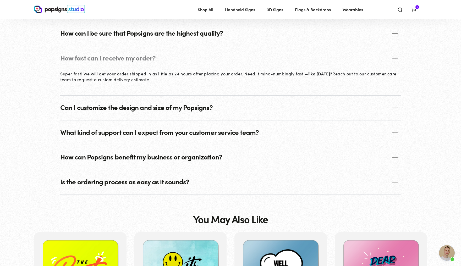
click at [397, 61] on span at bounding box center [394, 58] width 5 height 5
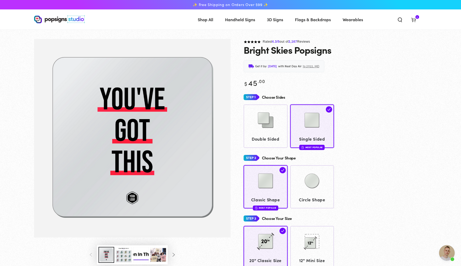
scroll to position [0, 0]
click at [415, 19] on use at bounding box center [413, 20] width 4 height 4
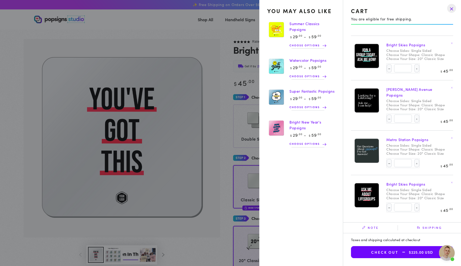
scroll to position [37, 0]
